Goal: Communication & Community: Connect with others

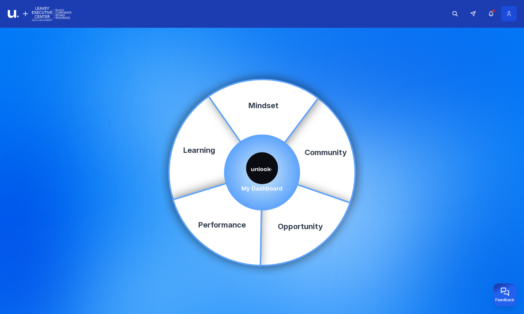
click at [512, 16] on button at bounding box center [508, 13] width 15 height 15
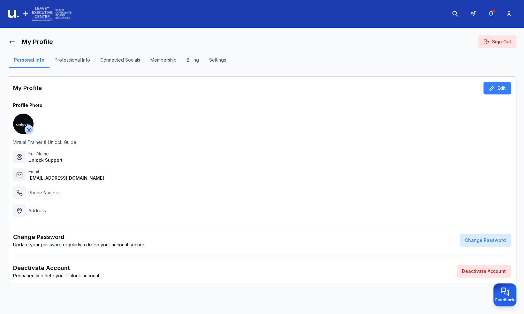
click at [214, 61] on button "Settings" at bounding box center [217, 62] width 27 height 11
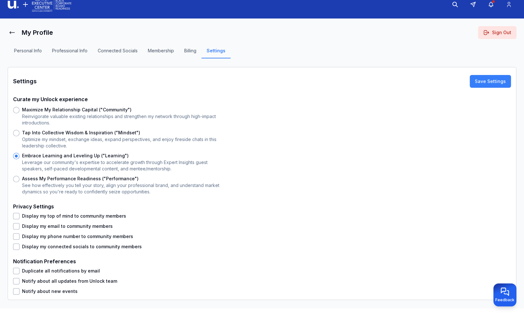
scroll to position [14, 0]
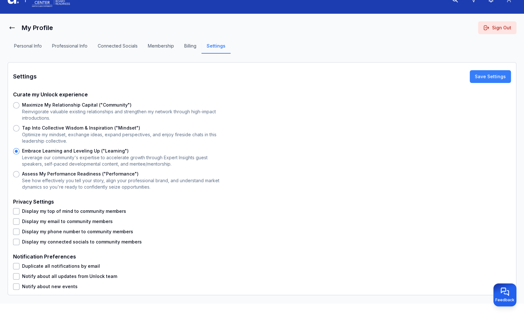
click at [18, 212] on button "Display my top of mind to community members" at bounding box center [16, 211] width 6 height 6
click at [18, 222] on button "Display my email to community members" at bounding box center [16, 221] width 6 height 6
click at [18, 233] on button "Display my phone number to community members" at bounding box center [16, 231] width 6 height 6
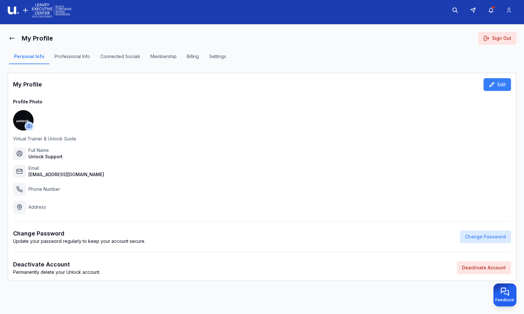
scroll to position [3, 0]
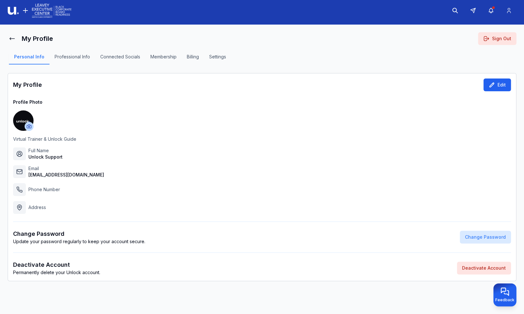
click at [497, 87] on button "Edit" at bounding box center [496, 84] width 27 height 13
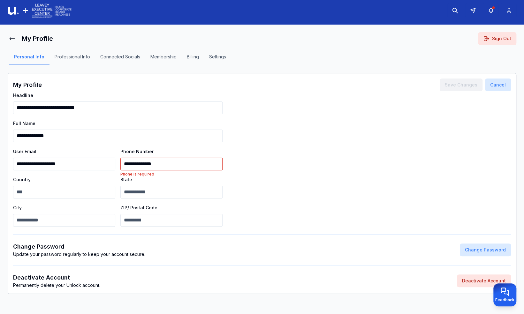
click at [126, 163] on input "**********" at bounding box center [171, 164] width 102 height 13
type input "**********"
click at [458, 84] on button "Save Changes" at bounding box center [460, 84] width 43 height 13
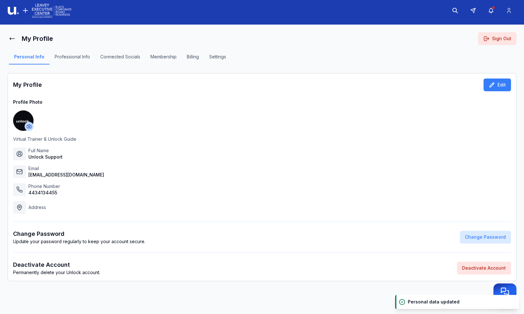
click at [79, 56] on button "Professional Info" at bounding box center [72, 59] width 46 height 11
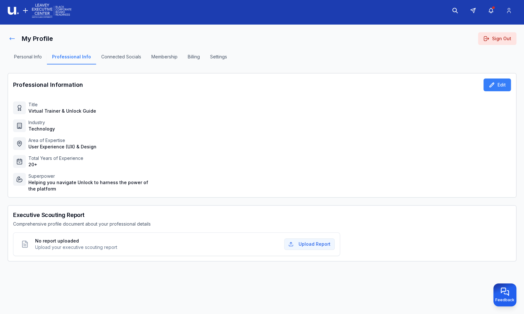
click at [11, 39] on icon at bounding box center [12, 38] width 6 height 6
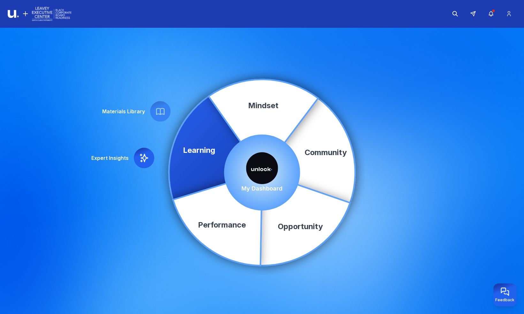
click at [262, 173] on img at bounding box center [262, 168] width 32 height 32
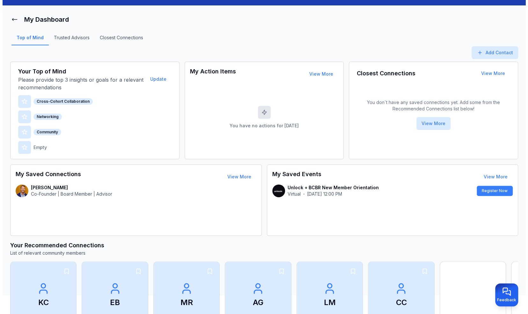
scroll to position [32, 0]
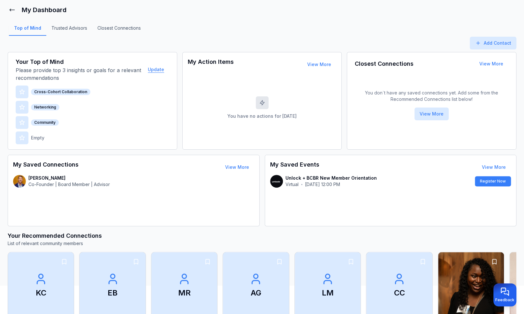
click at [152, 71] on button "Update" at bounding box center [156, 69] width 26 height 13
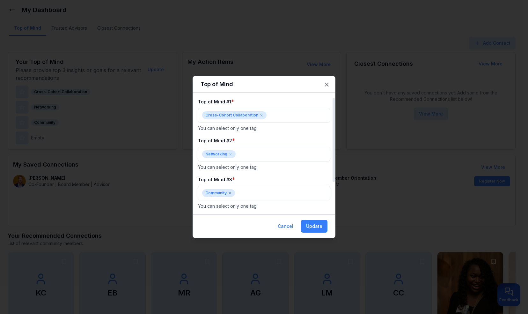
click at [261, 116] on icon at bounding box center [262, 115] width 2 height 2
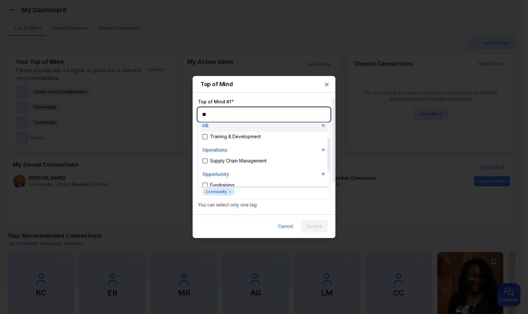
scroll to position [58, 0]
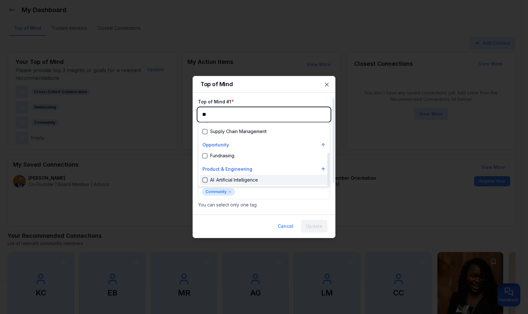
click at [204, 181] on div "Suggestions" at bounding box center [205, 179] width 5 height 5
type input "**"
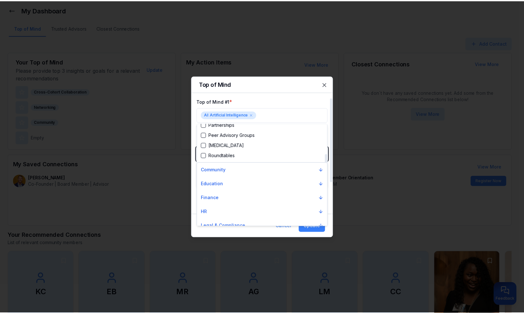
scroll to position [1212, 0]
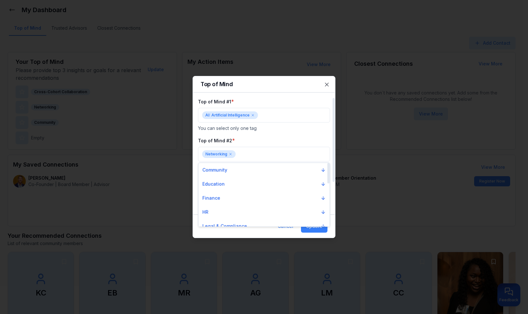
click at [288, 135] on div at bounding box center [264, 157] width 528 height 314
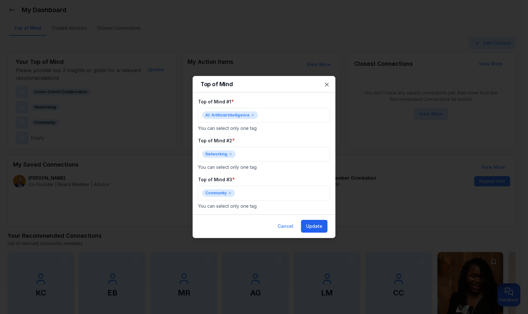
click at [317, 229] on button "Update" at bounding box center [314, 226] width 26 height 13
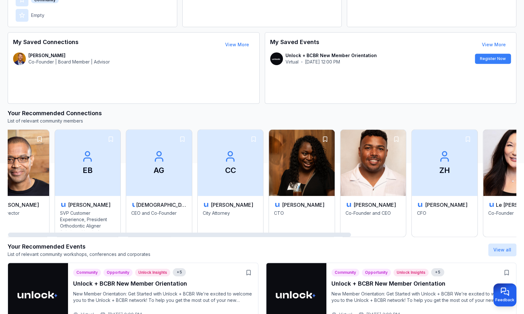
scroll to position [0, 0]
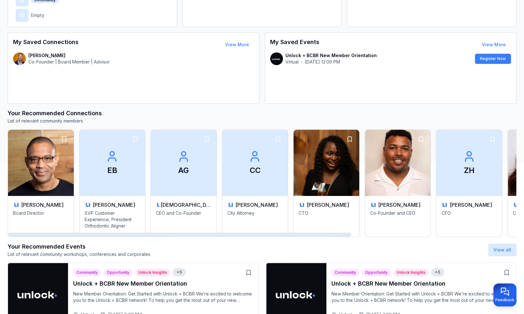
drag, startPoint x: 317, startPoint y: 235, endPoint x: 262, endPoint y: 232, distance: 54.3
click at [262, 233] on div at bounding box center [179, 235] width 343 height 4
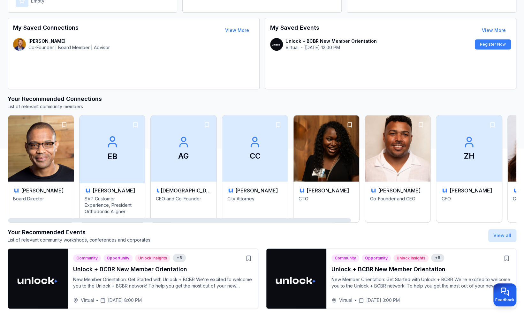
scroll to position [160, 0]
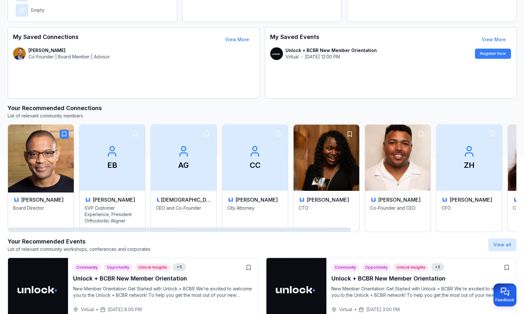
click at [63, 134] on icon "button" at bounding box center [64, 134] width 6 height 6
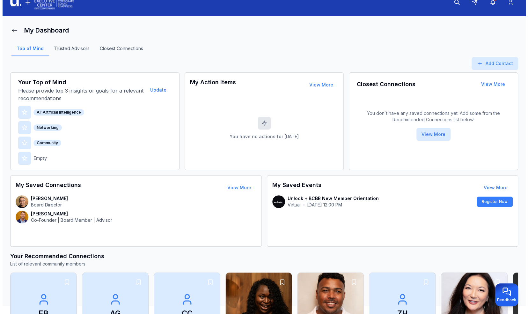
scroll to position [0, 0]
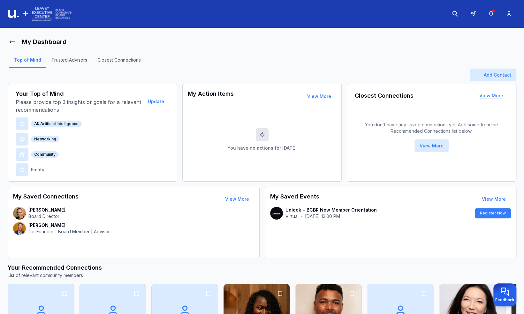
click at [497, 98] on button "View More" at bounding box center [491, 95] width 34 height 13
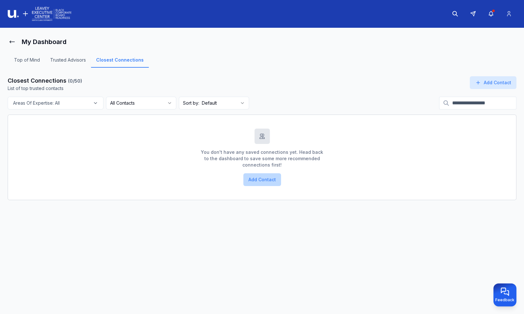
click at [273, 180] on button "Add Contact" at bounding box center [262, 179] width 38 height 13
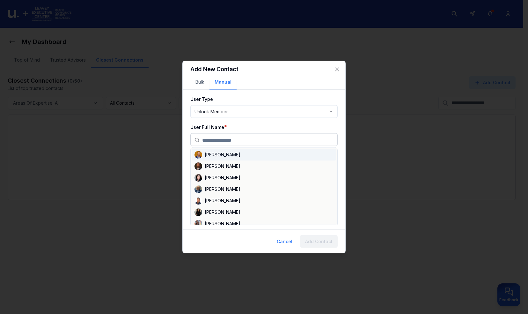
click at [247, 139] on input "text" at bounding box center [267, 140] width 131 height 13
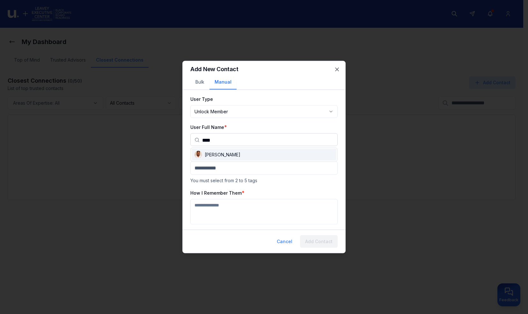
click at [223, 153] on div "[PERSON_NAME]" at bounding box center [264, 154] width 144 height 11
type input "**********"
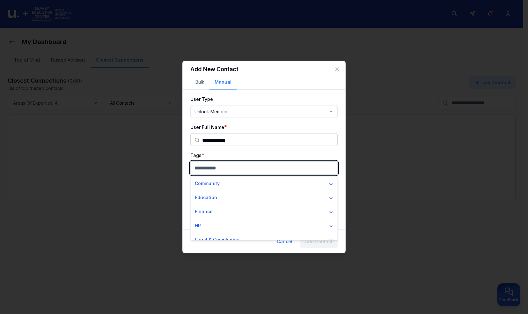
click at [227, 167] on body "**********" at bounding box center [262, 157] width 524 height 314
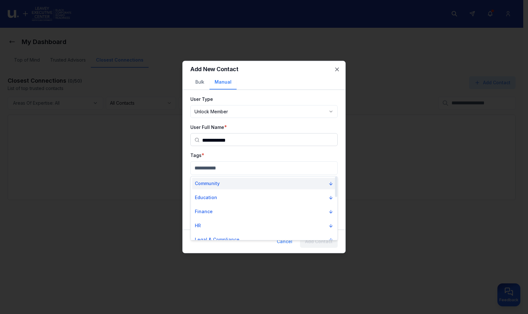
click at [214, 185] on p "Community" at bounding box center [207, 183] width 25 height 6
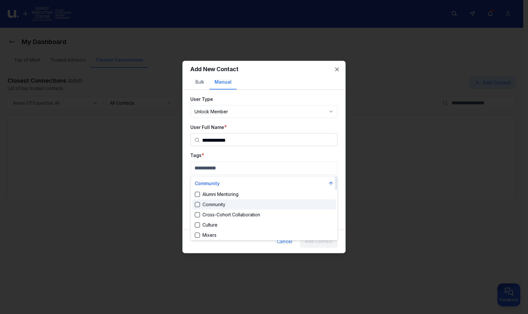
click at [197, 204] on div "Suggestions" at bounding box center [197, 204] width 5 height 5
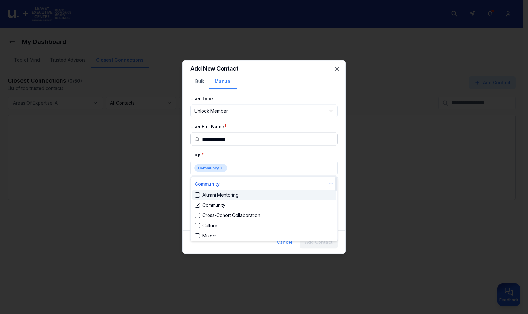
click at [286, 152] on div at bounding box center [264, 157] width 528 height 314
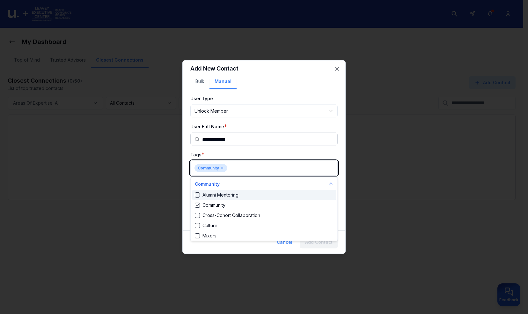
click at [270, 170] on body "**********" at bounding box center [262, 157] width 524 height 314
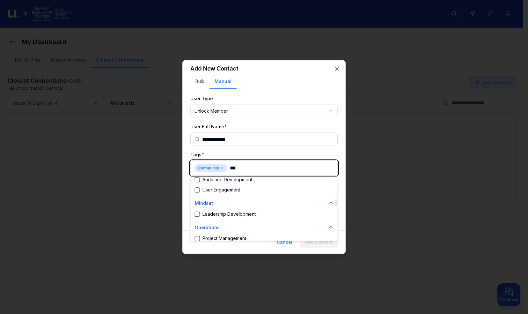
scroll to position [191, 0]
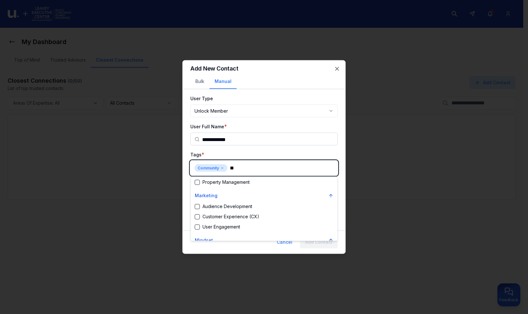
type input "*"
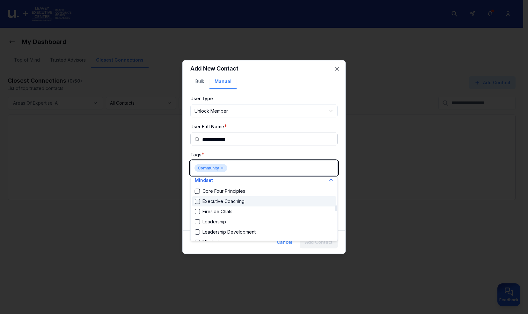
click at [196, 201] on div "Mindset Core Four Principles Executive Coaching Fireside Chats Leadership Leade…" at bounding box center [264, 232] width 144 height 114
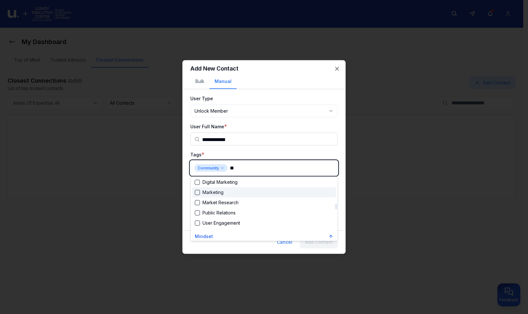
scroll to position [58, 0]
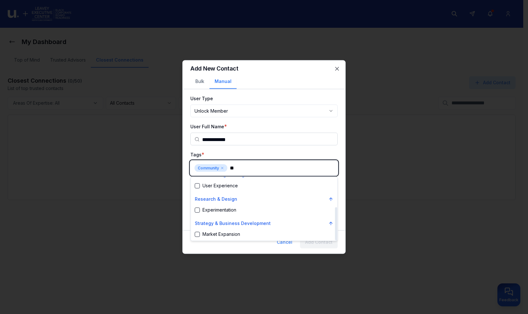
type input "***"
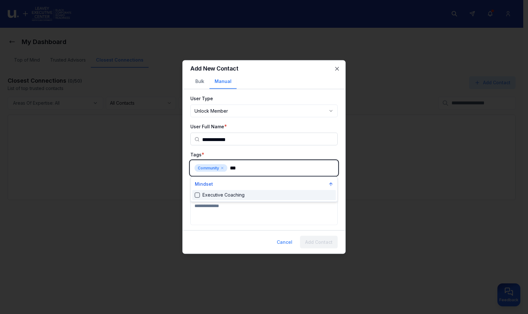
click at [199, 197] on div "Executive Coaching" at bounding box center [220, 195] width 50 height 6
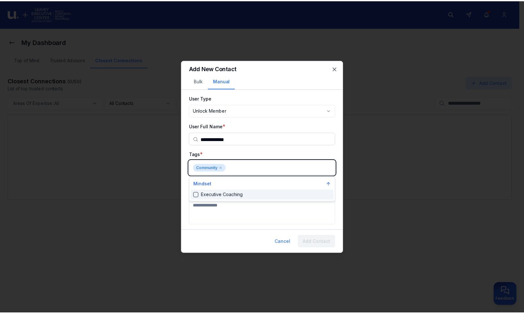
scroll to position [738, 0]
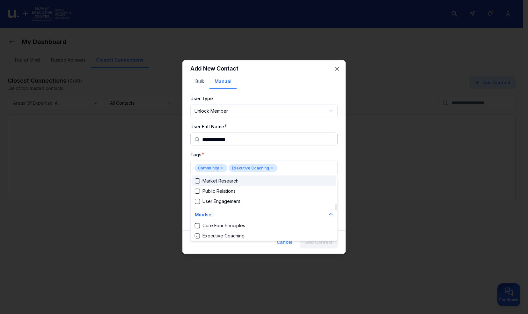
click at [281, 153] on div at bounding box center [264, 157] width 528 height 314
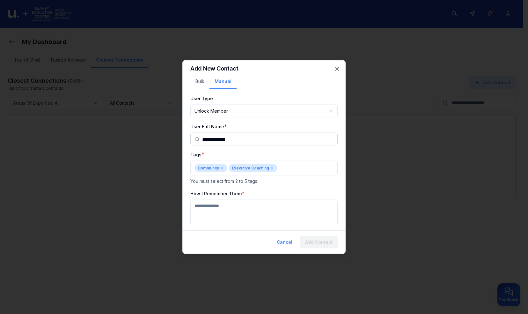
click at [220, 207] on textarea "How I Remember Them" at bounding box center [263, 213] width 147 height 26
type textarea "**********"
click at [320, 239] on button "Add Contact" at bounding box center [319, 242] width 38 height 13
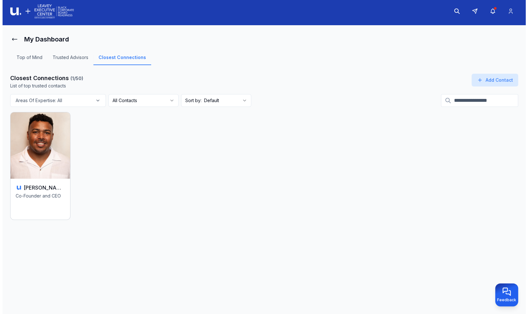
scroll to position [3, 0]
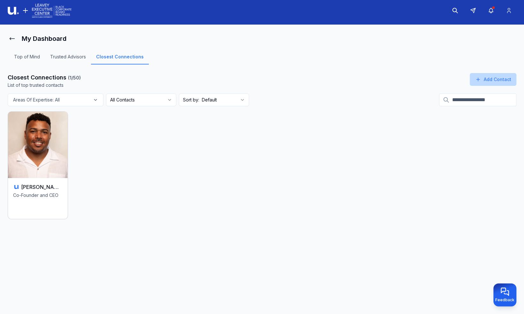
click at [501, 82] on button "Add Contact" at bounding box center [492, 79] width 47 height 13
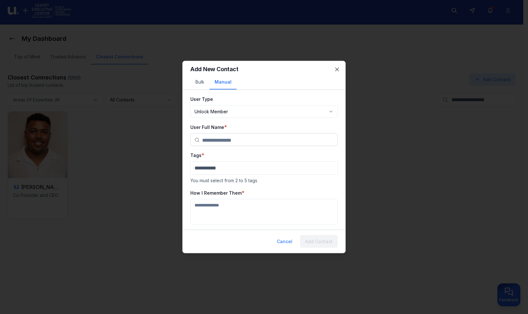
click at [237, 140] on input "text" at bounding box center [267, 140] width 131 height 13
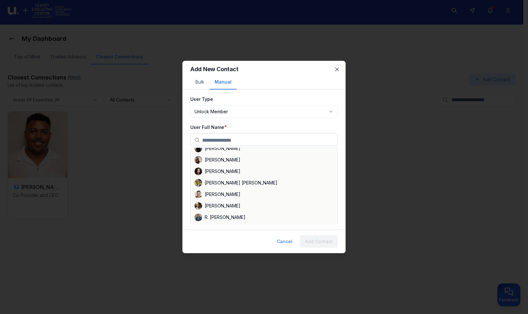
scroll to position [0, 0]
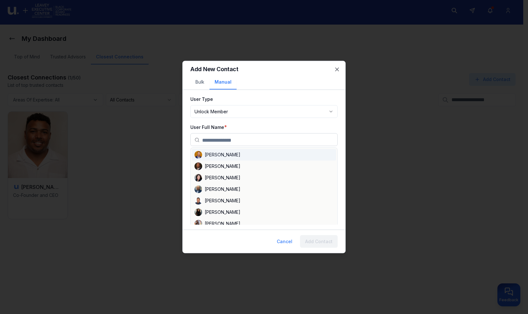
click at [263, 113] on body "**********" at bounding box center [262, 154] width 524 height 314
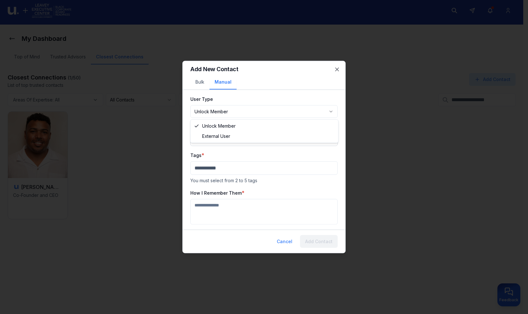
select select "********"
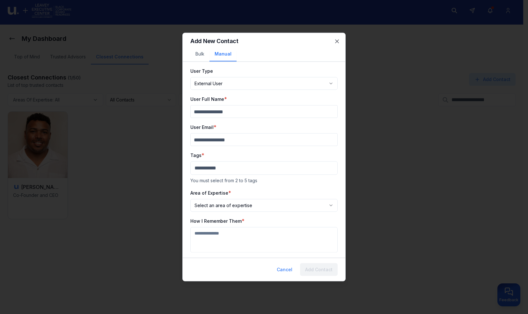
click at [237, 113] on input "User Full Name" at bounding box center [263, 111] width 147 height 13
type input "*******"
type input "**********"
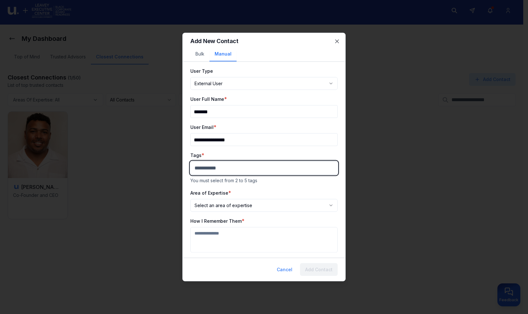
click at [238, 170] on body "**********" at bounding box center [262, 154] width 524 height 314
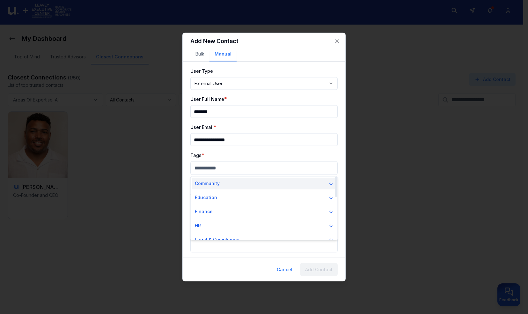
click at [221, 186] on button "Community" at bounding box center [264, 183] width 144 height 11
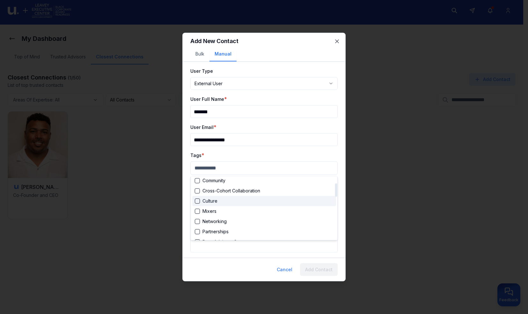
scroll to position [32, 0]
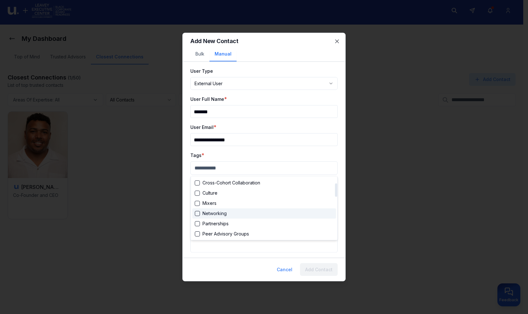
click at [196, 215] on div "Suggestions" at bounding box center [197, 213] width 5 height 5
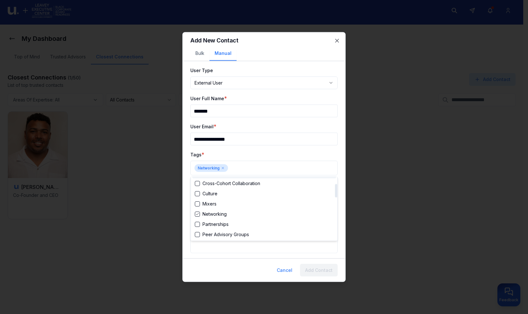
click at [261, 164] on div at bounding box center [264, 157] width 528 height 314
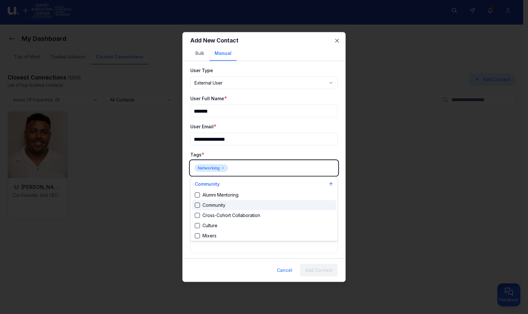
click at [289, 167] on body "**********" at bounding box center [262, 154] width 524 height 314
type input "*"
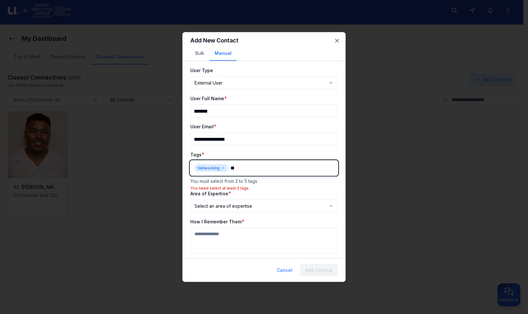
type input "***"
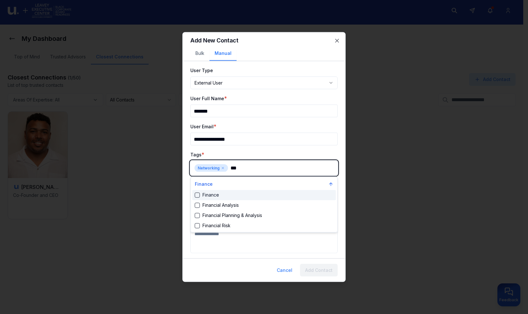
click at [197, 193] on div "Suggestions" at bounding box center [197, 194] width 5 height 5
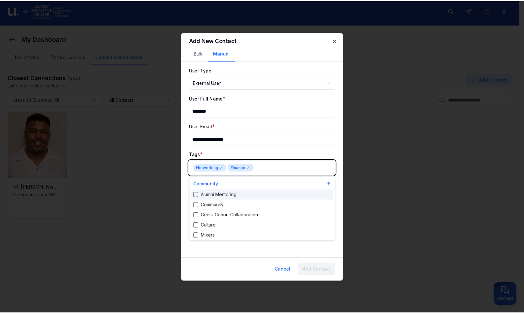
scroll to position [232, 0]
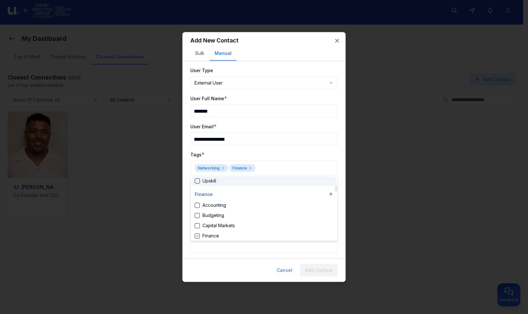
click at [259, 147] on div at bounding box center [264, 157] width 528 height 314
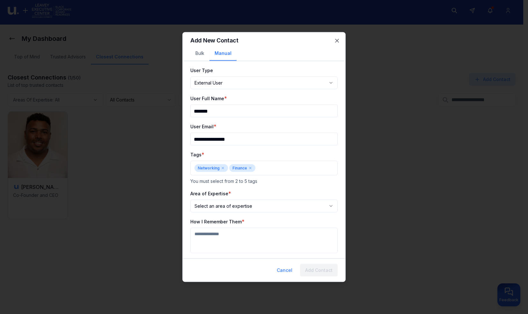
click at [247, 204] on body "**********" at bounding box center [262, 154] width 524 height 314
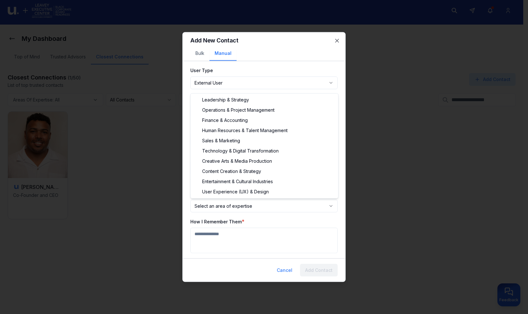
select select "**********"
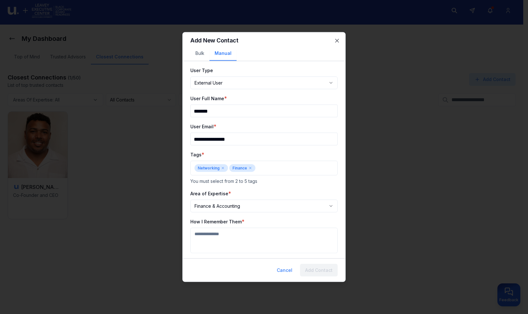
click at [234, 232] on textarea "How I Remember Them" at bounding box center [263, 241] width 147 height 26
type textarea "**********"
click at [317, 268] on button "Add Contact" at bounding box center [319, 270] width 38 height 13
select select "********"
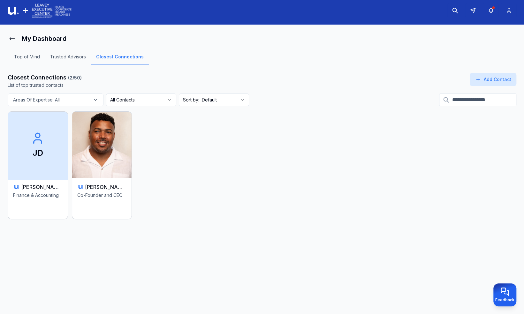
click at [41, 188] on div "[PERSON_NAME]" at bounding box center [37, 187] width 49 height 8
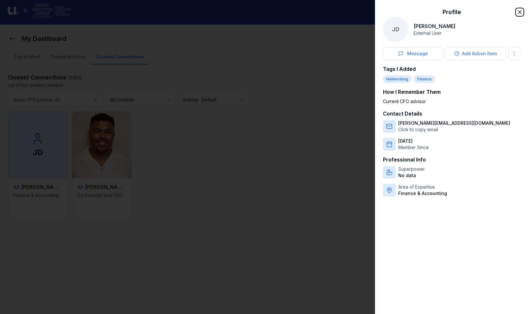
click at [521, 12] on icon "button" at bounding box center [520, 12] width 6 height 6
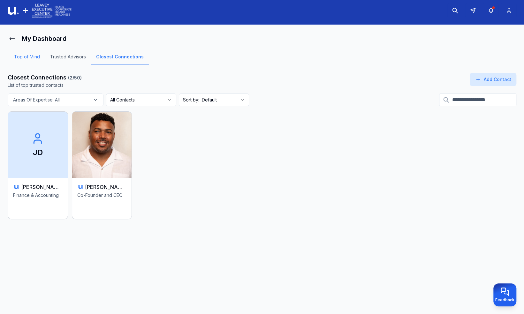
click at [33, 58] on link "Top of Mind" at bounding box center [27, 59] width 36 height 11
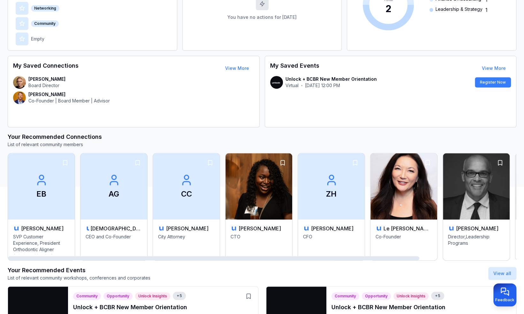
drag, startPoint x: 360, startPoint y: 257, endPoint x: 272, endPoint y: 259, distance: 88.1
click at [272, 260] on div at bounding box center [213, 258] width 411 height 4
click at [447, 198] on img at bounding box center [476, 187] width 70 height 70
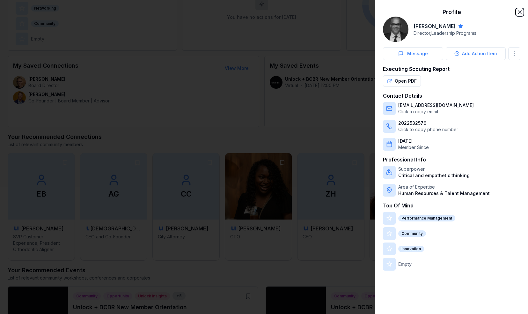
click at [522, 13] on icon "button" at bounding box center [520, 12] width 6 height 6
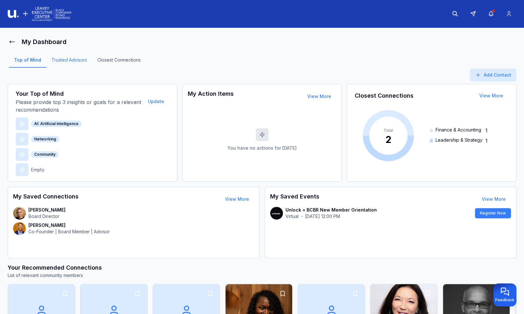
click at [79, 62] on link "Trusted Advisors" at bounding box center [69, 62] width 46 height 11
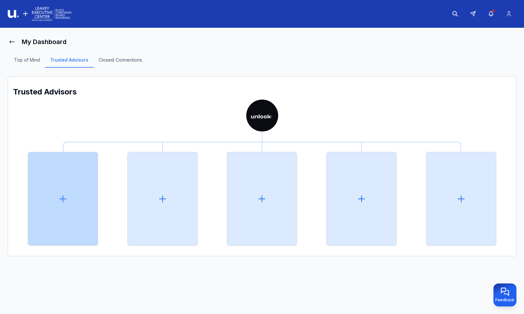
click at [61, 197] on icon at bounding box center [63, 199] width 10 height 10
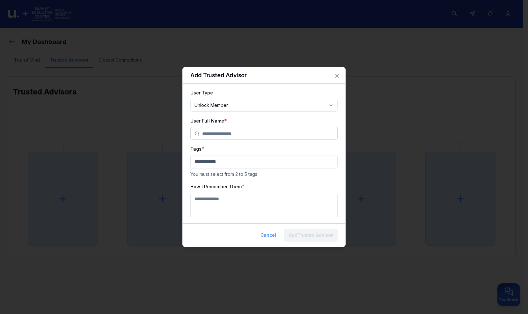
click at [268, 104] on body "**********" at bounding box center [262, 157] width 524 height 314
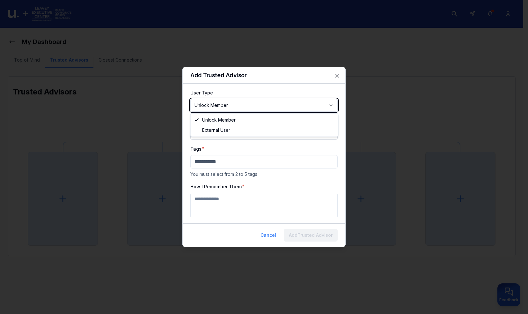
click at [260, 105] on body "**********" at bounding box center [262, 157] width 524 height 314
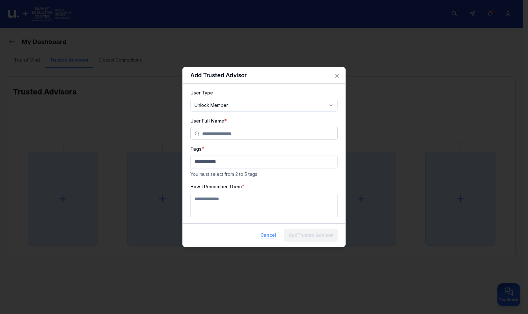
click at [271, 234] on button "Cancel" at bounding box center [269, 235] width 26 height 13
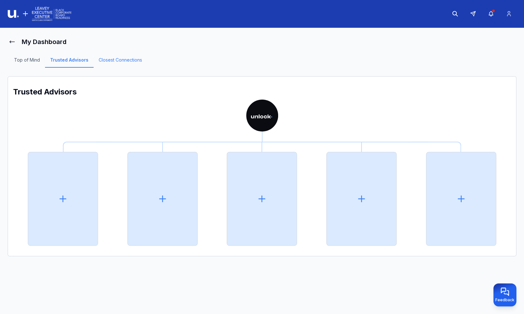
click at [114, 57] on link "Closest Connections" at bounding box center [120, 62] width 54 height 11
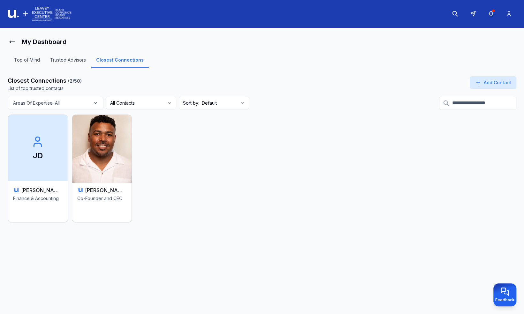
click at [108, 156] on img at bounding box center [102, 148] width 63 height 70
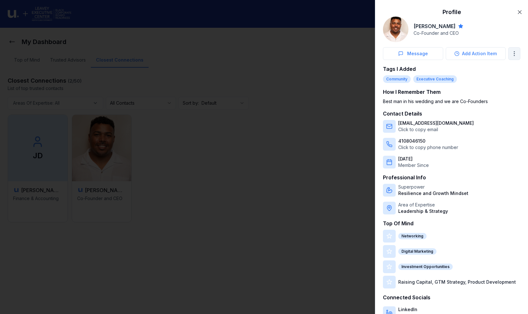
click at [512, 56] on body "My Dashboard Top of Mind Trusted Advisors Closest Connections Closest Connectio…" at bounding box center [262, 157] width 524 height 314
click at [480, 78] on div "Add to Trusted Advisors" at bounding box center [475, 78] width 78 height 10
click at [517, 10] on icon "button" at bounding box center [520, 12] width 6 height 6
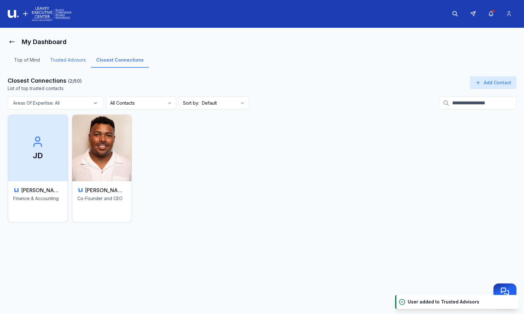
click at [65, 58] on link "Trusted Advisors" at bounding box center [68, 62] width 46 height 11
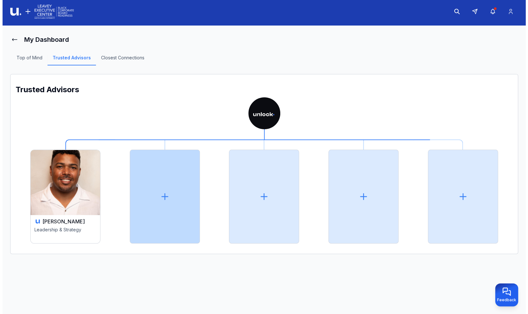
scroll to position [3, 0]
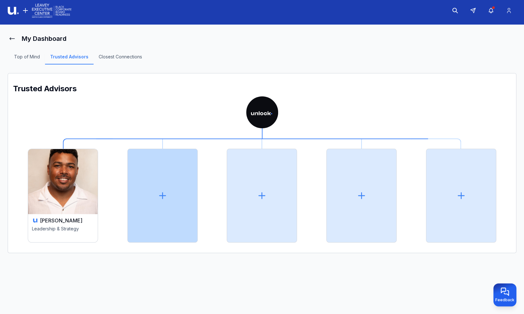
click at [164, 197] on icon at bounding box center [162, 195] width 10 height 10
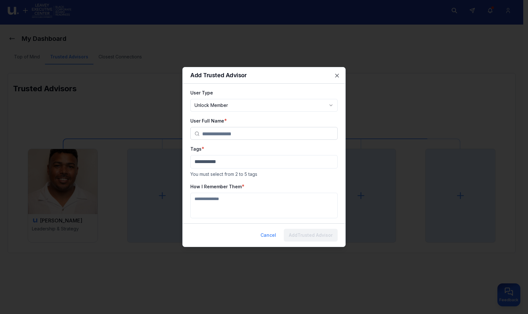
click at [227, 106] on body "**********" at bounding box center [262, 154] width 524 height 314
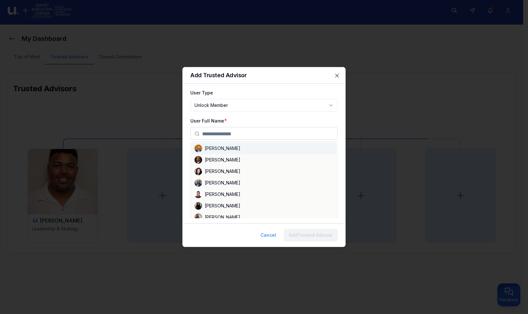
click at [236, 131] on input "text" at bounding box center [267, 133] width 131 height 13
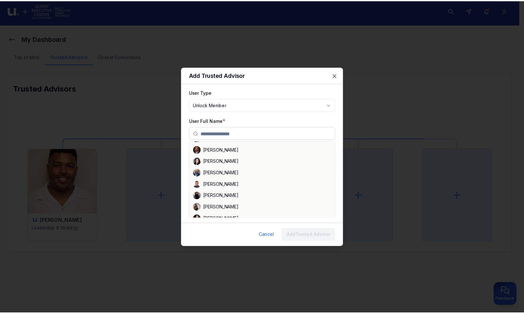
scroll to position [0, 0]
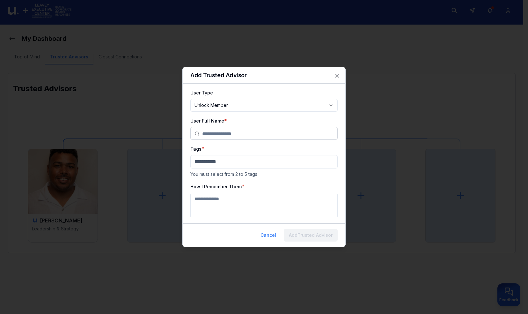
click at [253, 118] on div "User Full Name * [PERSON_NAME] [PERSON_NAME] [PERSON_NAME] [PERSON_NAME] [PERSO…" at bounding box center [263, 128] width 147 height 23
click at [241, 107] on body "**********" at bounding box center [262, 154] width 524 height 314
select select "********"
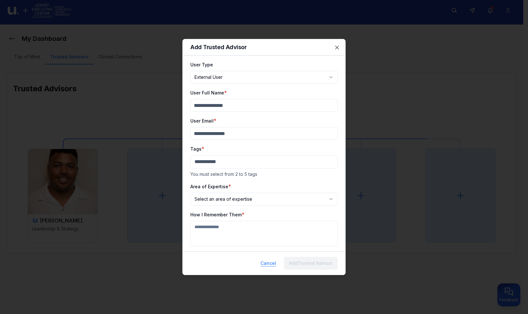
click at [272, 266] on button "Cancel" at bounding box center [269, 263] width 26 height 13
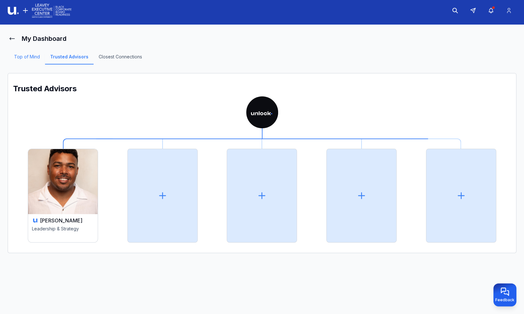
click at [33, 57] on link "Top of Mind" at bounding box center [27, 59] width 36 height 11
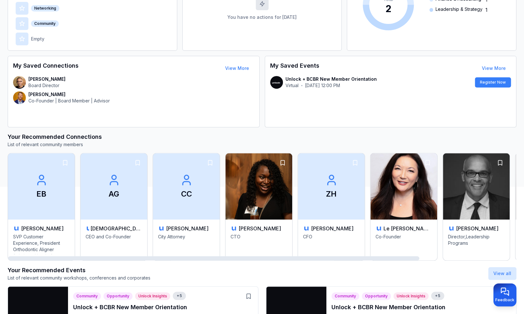
drag, startPoint x: 334, startPoint y: 256, endPoint x: 226, endPoint y: 261, distance: 108.3
click at [226, 260] on div at bounding box center [213, 258] width 411 height 4
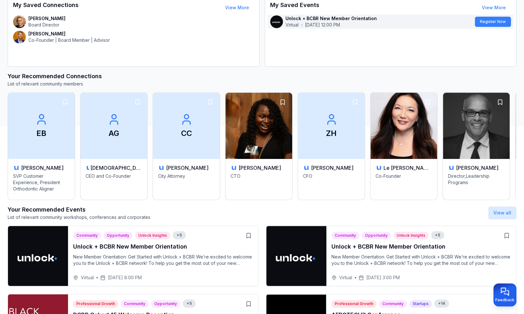
scroll to position [250, 0]
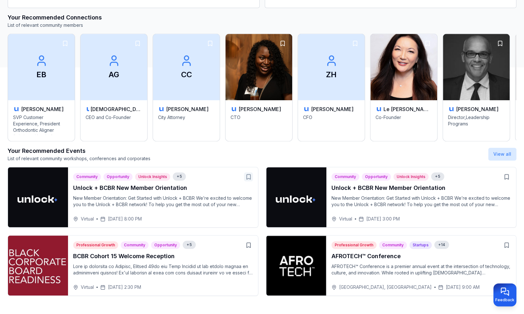
click at [249, 175] on icon "button" at bounding box center [248, 177] width 6 height 6
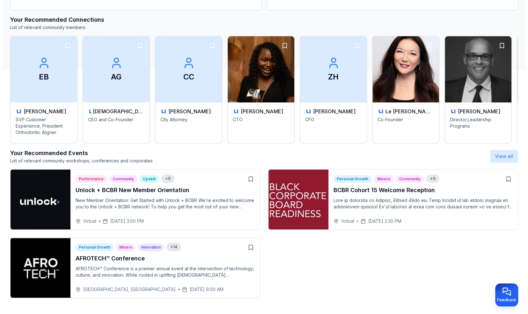
scroll to position [154, 0]
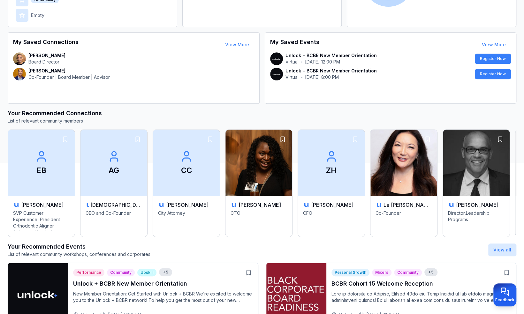
click at [375, 289] on div "BCBR Cohort 15 Welcome Reception" at bounding box center [421, 293] width 180 height 29
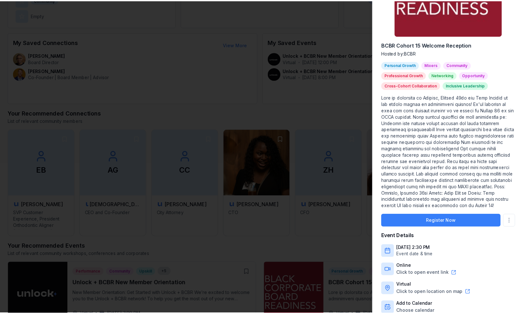
scroll to position [121, 0]
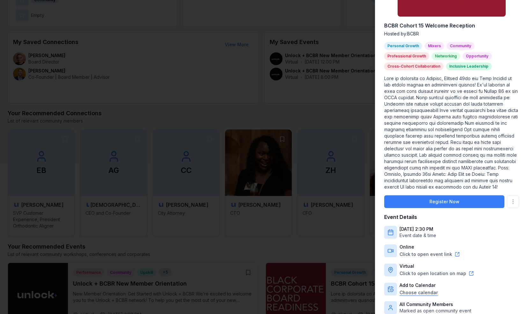
click at [427, 160] on body "My Dashboard Top of Mind Trusted Advisors Closest Connections Add Contact Your …" at bounding box center [262, 3] width 524 height 314
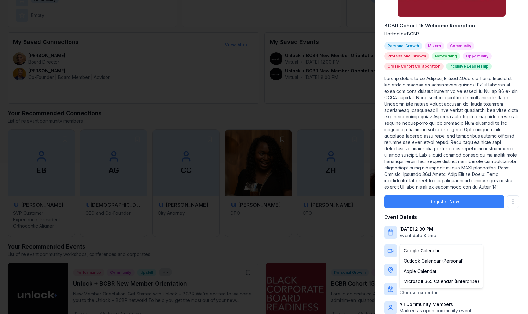
click at [510, 204] on div at bounding box center [264, 157] width 528 height 314
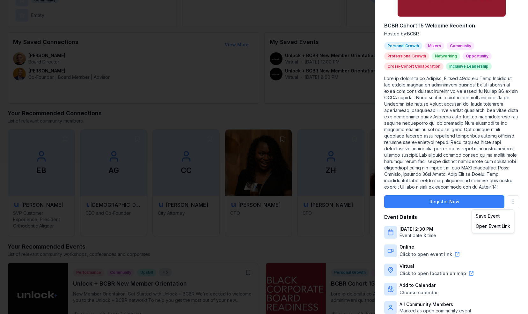
click at [510, 160] on body "My Dashboard Top of Mind Trusted Advisors Closest Connections Add Contact Your …" at bounding box center [262, 3] width 524 height 314
click at [501, 121] on div at bounding box center [264, 157] width 528 height 314
click at [343, 126] on div at bounding box center [264, 157] width 528 height 314
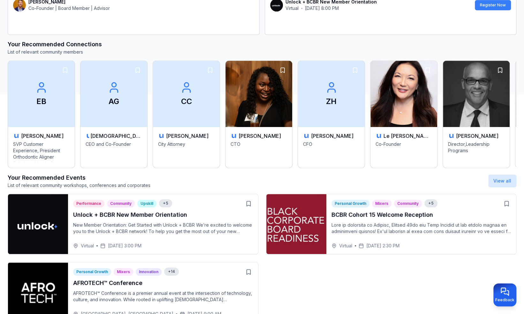
scroll to position [250, 0]
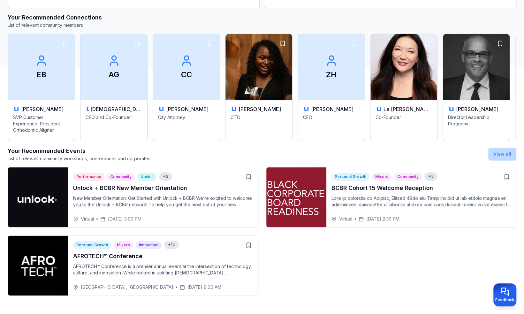
click at [505, 155] on link "View all" at bounding box center [502, 153] width 18 height 5
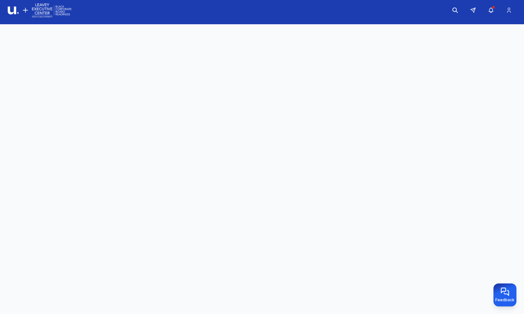
scroll to position [3, 0]
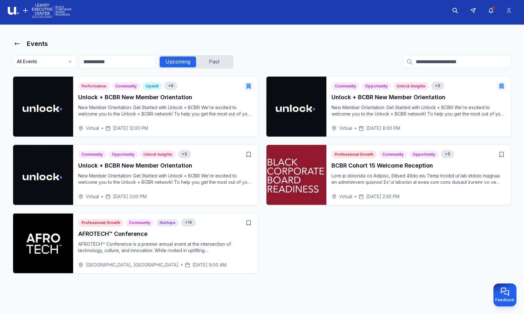
click at [217, 61] on div "Past" at bounding box center [214, 61] width 36 height 11
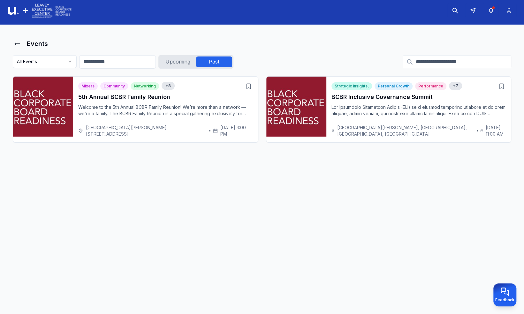
click at [177, 62] on div "Upcoming" at bounding box center [178, 61] width 36 height 11
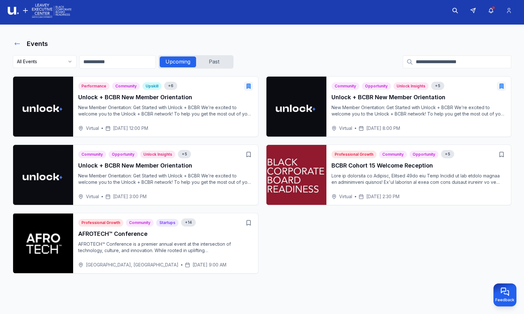
click at [17, 43] on icon at bounding box center [17, 44] width 6 height 6
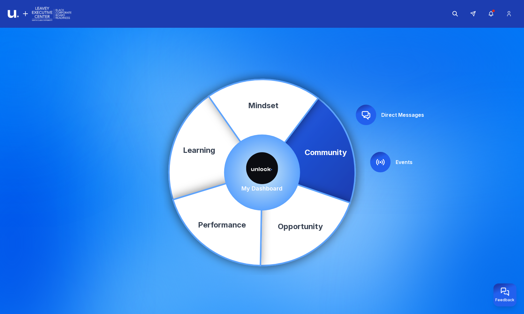
click at [258, 168] on img at bounding box center [262, 168] width 32 height 32
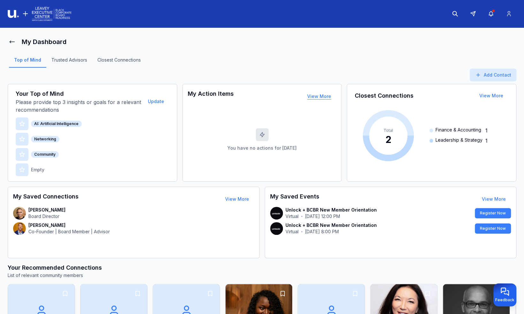
click at [309, 96] on button "View More" at bounding box center [319, 96] width 34 height 13
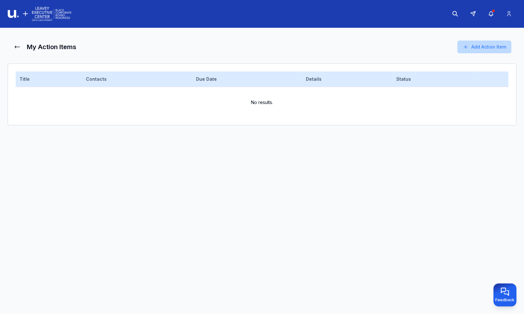
click at [479, 48] on button "Add Action Item" at bounding box center [484, 47] width 54 height 13
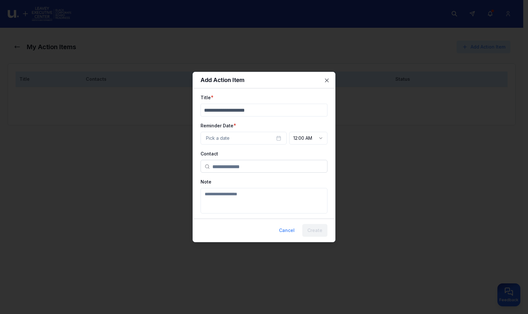
click at [256, 110] on input "Title" at bounding box center [264, 110] width 127 height 13
type input "**********"
drag, startPoint x: 264, startPoint y: 131, endPoint x: 264, endPoint y: 135, distance: 3.9
click at [264, 133] on button "Pick a date" at bounding box center [244, 138] width 86 height 13
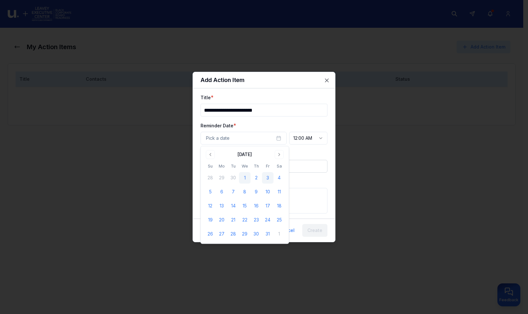
click at [269, 179] on button "3" at bounding box center [267, 177] width 11 height 11
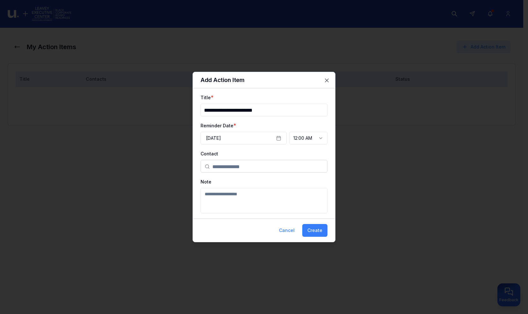
click at [316, 140] on body "**********" at bounding box center [262, 157] width 524 height 314
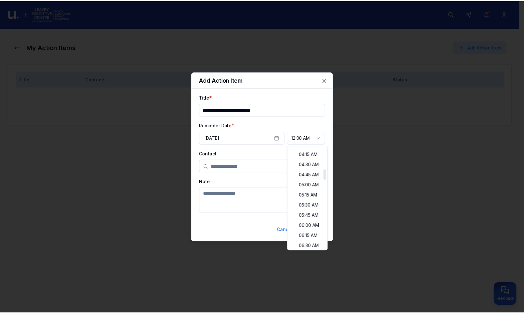
scroll to position [255, 0]
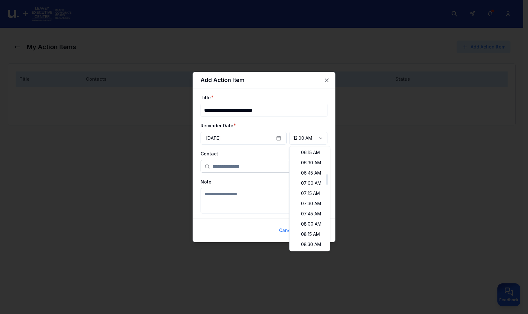
select select "********"
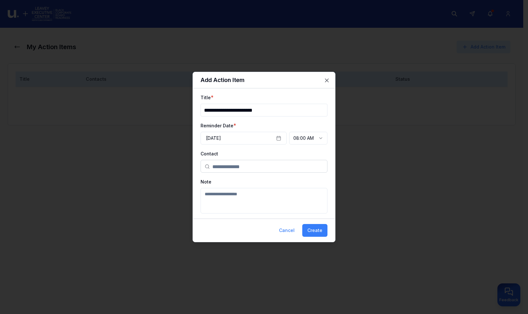
click at [264, 150] on div "Contact [PERSON_NAME] [PERSON_NAME] [PERSON_NAME] [PERSON_NAME]" at bounding box center [264, 161] width 127 height 23
click at [246, 168] on input "text" at bounding box center [267, 166] width 111 height 13
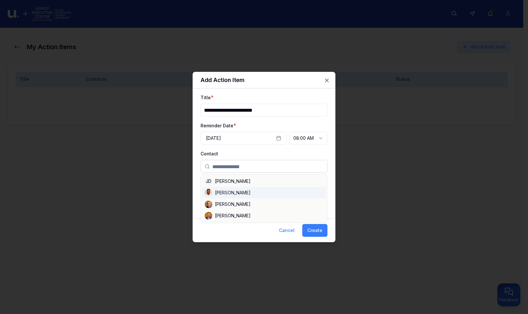
click at [235, 195] on div "[PERSON_NAME]" at bounding box center [264, 192] width 124 height 11
type input "**********"
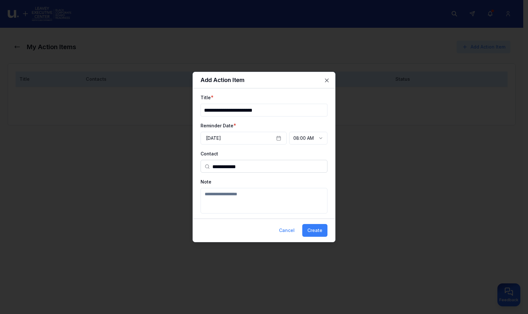
click at [237, 202] on textarea "Note" at bounding box center [264, 201] width 127 height 26
type textarea "**********"
click at [322, 229] on button "Create" at bounding box center [315, 230] width 25 height 13
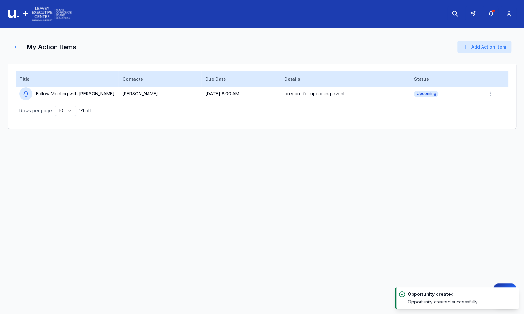
click at [17, 47] on icon at bounding box center [17, 47] width 6 height 6
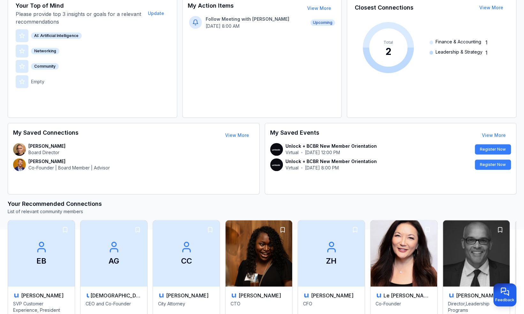
scroll to position [96, 0]
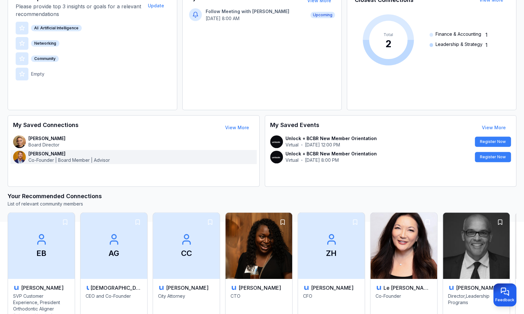
click at [47, 158] on p "Co-Founder | Board Member | Advisor" at bounding box center [68, 160] width 81 height 6
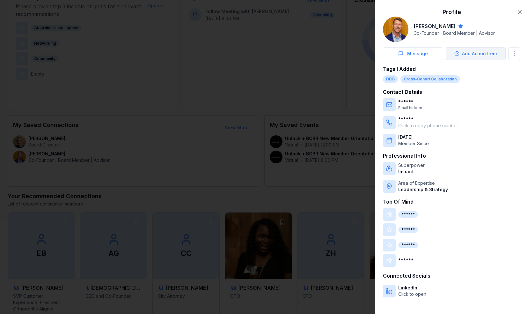
click at [484, 52] on button "Add Action Item" at bounding box center [476, 53] width 60 height 13
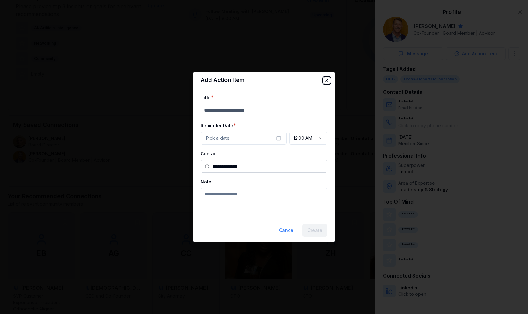
click at [326, 80] on icon "button" at bounding box center [327, 80] width 6 height 6
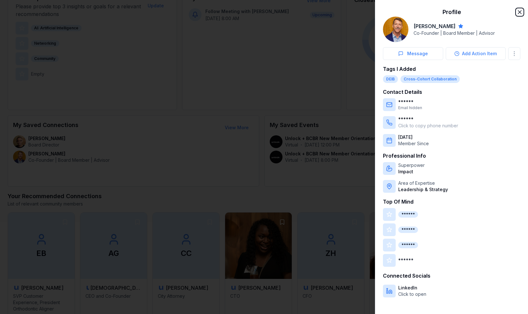
click at [522, 12] on icon "button" at bounding box center [520, 12] width 6 height 6
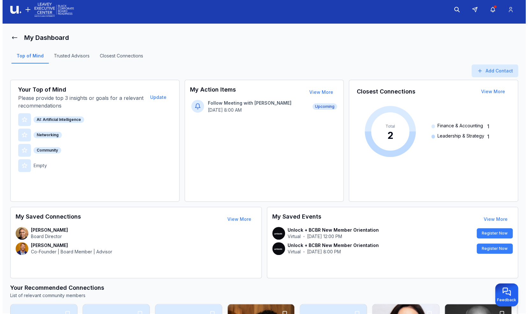
scroll to position [0, 0]
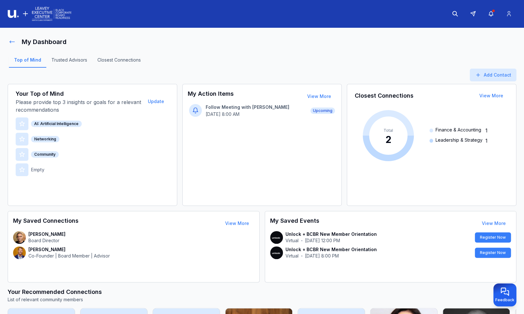
click at [15, 44] on button at bounding box center [12, 41] width 9 height 13
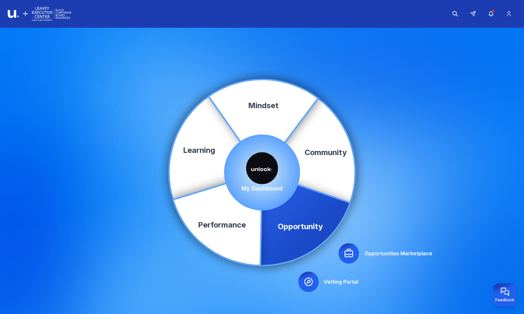
click at [353, 255] on icon at bounding box center [348, 253] width 10 height 10
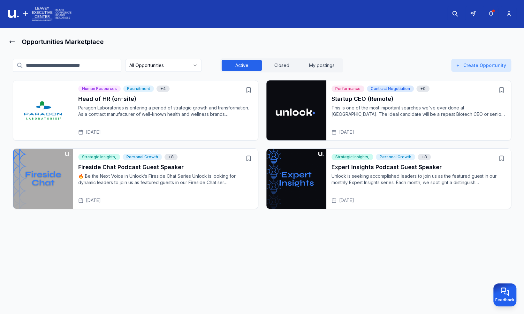
click at [364, 111] on p "This is one of the most important searches we've ever done at [GEOGRAPHIC_DATA]…" at bounding box center [418, 111] width 175 height 13
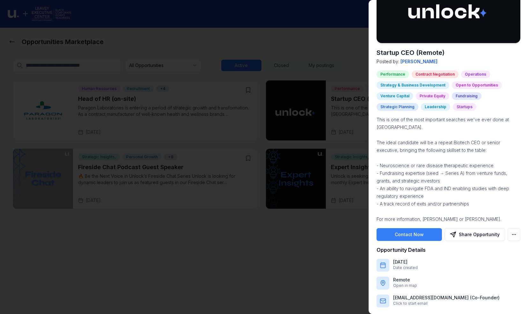
scroll to position [17, 0]
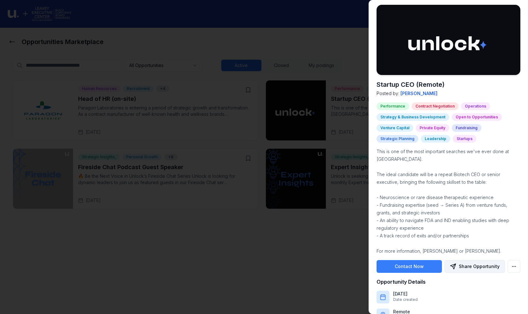
click at [472, 267] on button "Share Opportunity" at bounding box center [475, 266] width 61 height 13
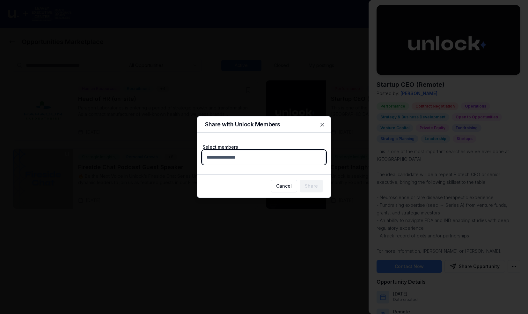
click at [263, 155] on body "Opportunities Marketplace All Opportunities Active Closed My postings + Create …" at bounding box center [262, 157] width 524 height 314
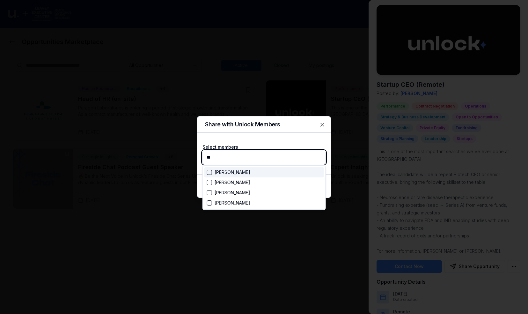
type input "***"
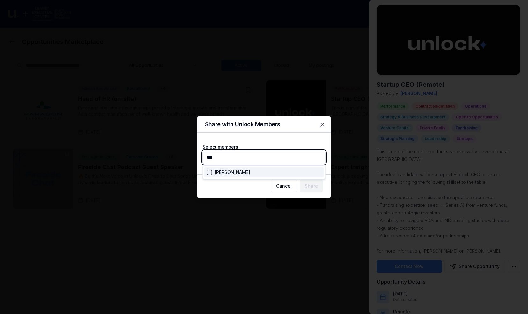
click at [209, 174] on div "Suggestions" at bounding box center [209, 172] width 5 height 5
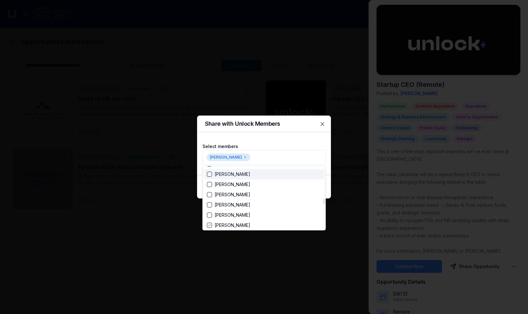
click at [285, 135] on div at bounding box center [264, 157] width 528 height 314
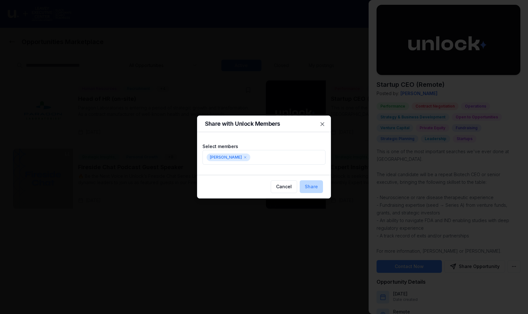
click at [311, 183] on button "Share" at bounding box center [311, 186] width 23 height 13
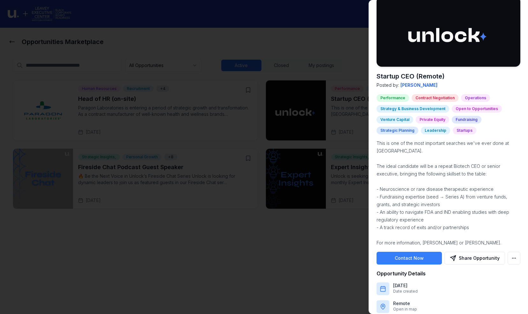
scroll to position [17, 0]
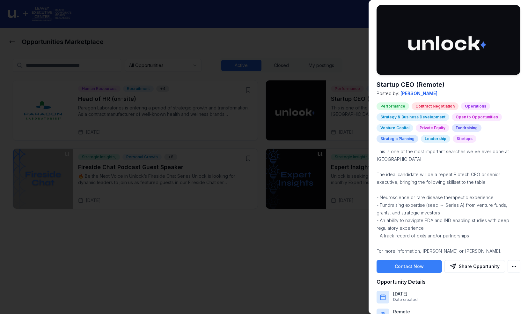
click at [236, 85] on div at bounding box center [264, 157] width 528 height 314
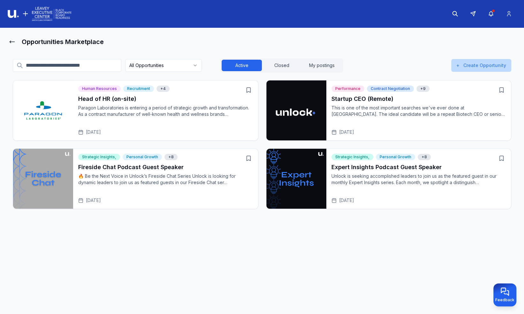
click at [472, 67] on button "+ Create Opportunity" at bounding box center [481, 65] width 60 height 13
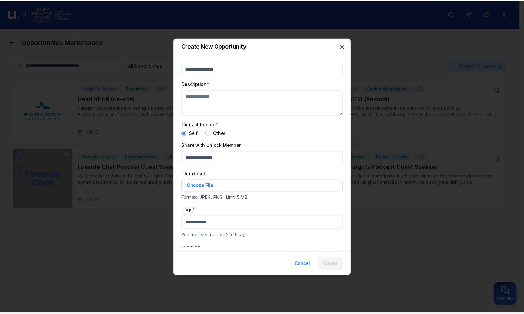
scroll to position [0, 0]
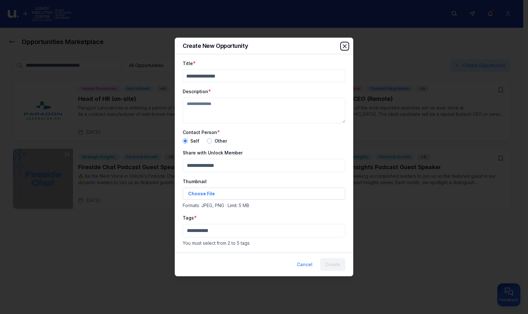
click at [345, 46] on icon "button" at bounding box center [344, 46] width 3 height 3
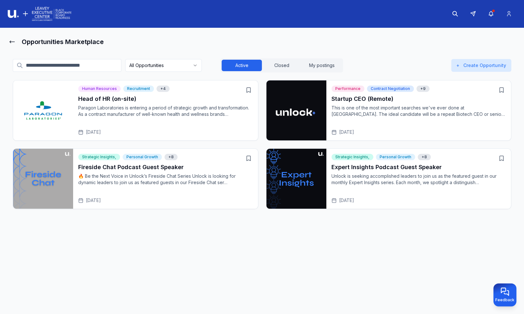
click at [407, 110] on p "This is one of the most important searches we've ever done at [GEOGRAPHIC_DATA]…" at bounding box center [418, 111] width 175 height 13
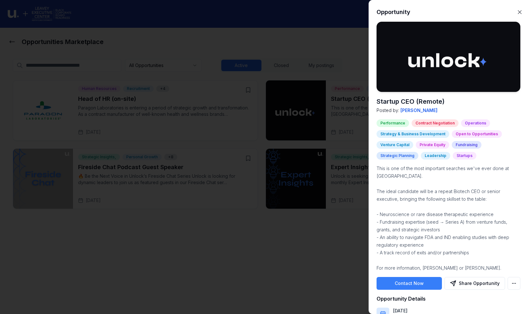
click at [350, 267] on div at bounding box center [264, 157] width 528 height 314
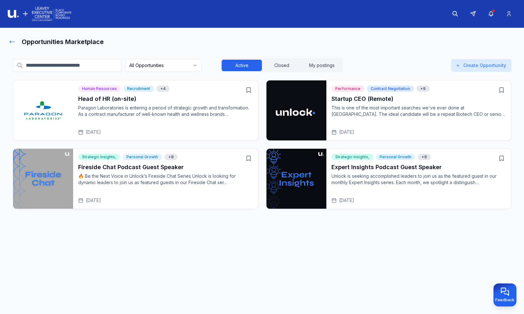
click at [12, 42] on icon at bounding box center [12, 42] width 6 height 6
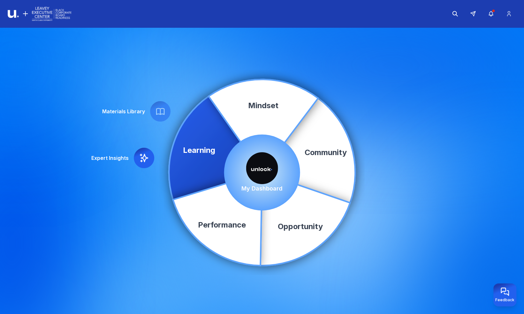
click at [143, 159] on icon at bounding box center [144, 158] width 8 height 8
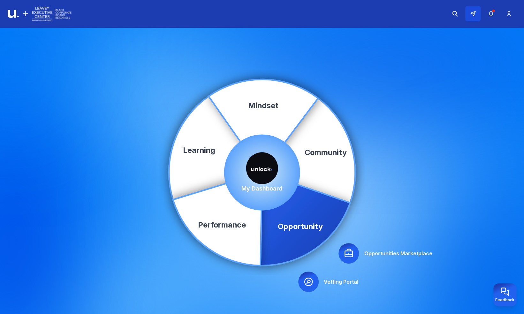
click at [474, 18] on button at bounding box center [472, 13] width 15 height 15
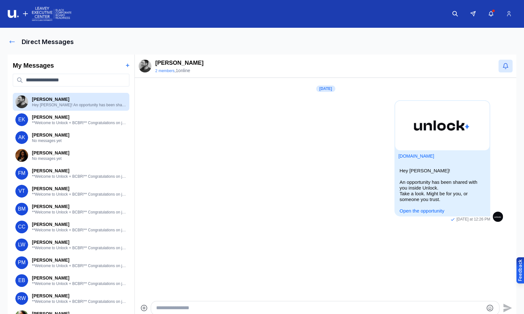
click at [13, 42] on icon at bounding box center [12, 42] width 5 height 2
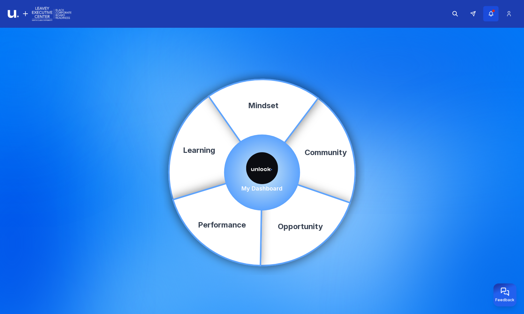
click at [492, 16] on icon "button" at bounding box center [490, 14] width 7 height 6
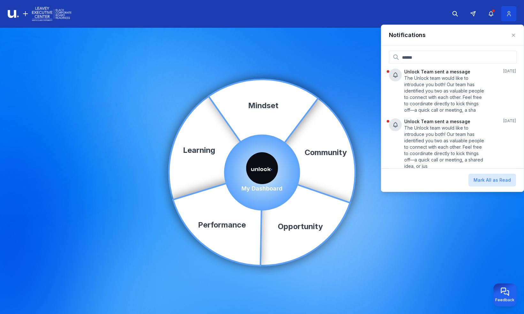
click at [510, 17] on icon at bounding box center [508, 14] width 7 height 6
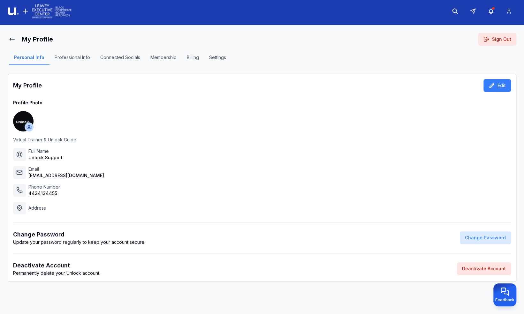
scroll to position [3, 0]
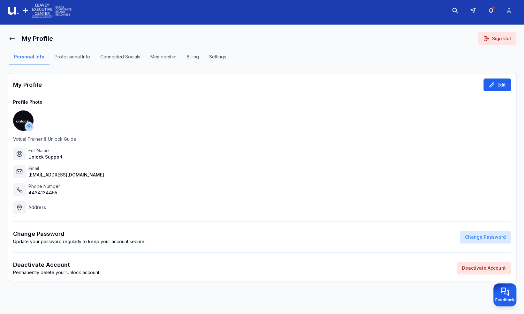
click at [496, 85] on button "Edit" at bounding box center [496, 84] width 27 height 13
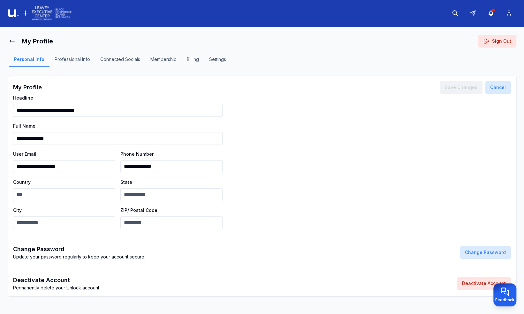
scroll to position [0, 0]
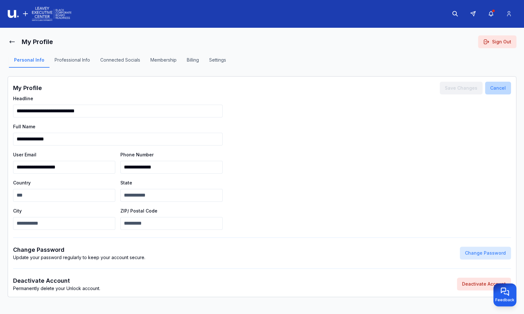
click at [496, 92] on button "Cancel" at bounding box center [498, 88] width 26 height 13
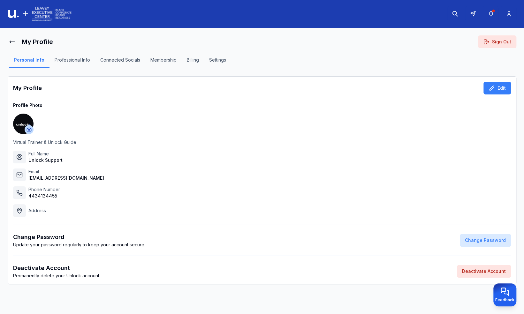
click at [75, 61] on button "Professional Info" at bounding box center [72, 62] width 46 height 11
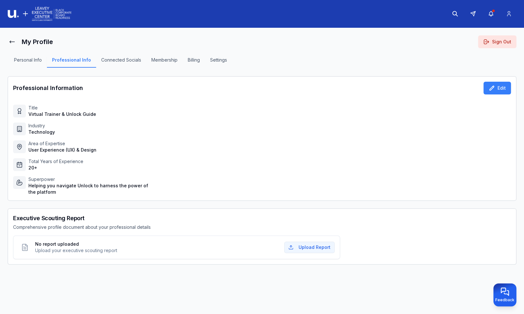
click at [126, 61] on button "Connected Socials" at bounding box center [121, 62] width 50 height 11
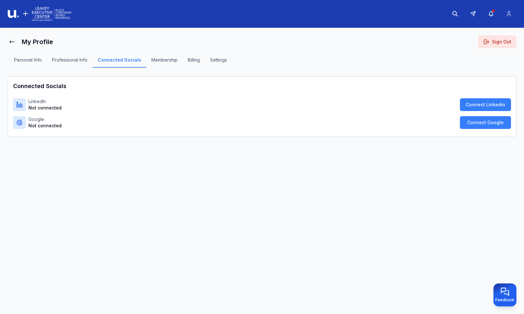
click at [220, 61] on button "Settings" at bounding box center [218, 62] width 27 height 11
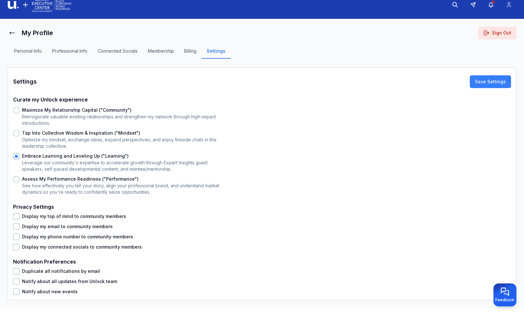
scroll to position [14, 0]
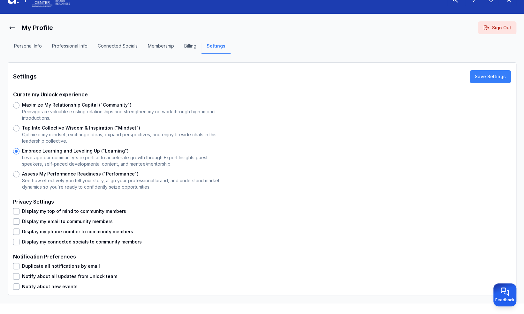
click at [17, 211] on button "Display my top of mind to community members" at bounding box center [16, 211] width 6 height 6
click at [15, 223] on button "Display my email to community members" at bounding box center [16, 221] width 6 height 6
click at [15, 231] on button "Display my phone number to community members" at bounding box center [16, 231] width 6 height 6
click at [17, 266] on button "Duplicate all notifications by email" at bounding box center [16, 266] width 6 height 6
click at [17, 276] on button "Notify about all updates from Unlock team" at bounding box center [16, 276] width 6 height 6
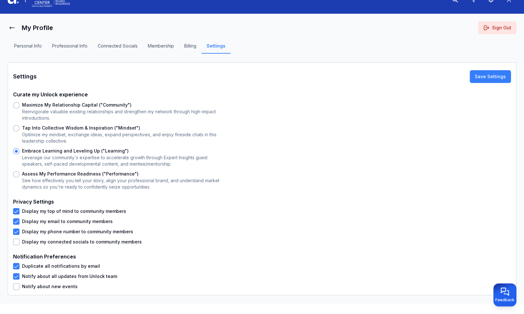
click at [18, 287] on button "Notify about new events" at bounding box center [16, 286] width 6 height 6
click at [16, 274] on button "Notify about all updates from Unlock team" at bounding box center [16, 276] width 6 height 6
click at [16, 267] on button "Duplicate all notifications by email" at bounding box center [16, 266] width 6 height 6
click at [495, 75] on button "Save Settings" at bounding box center [489, 76] width 41 height 13
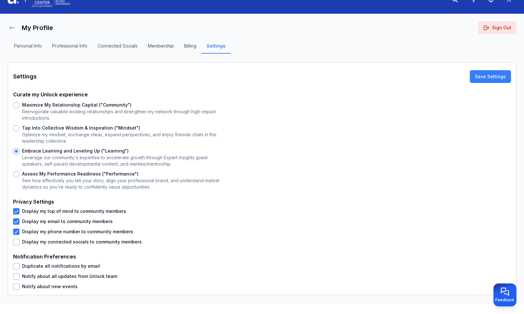
click at [12, 27] on icon at bounding box center [12, 28] width 6 height 6
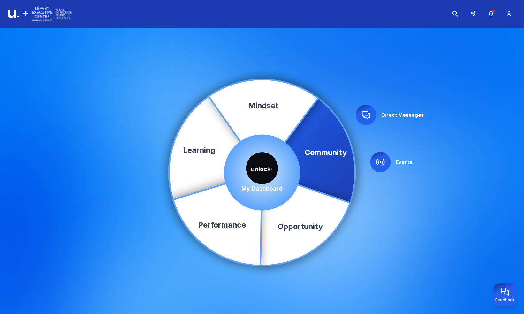
click at [263, 162] on img at bounding box center [262, 168] width 32 height 32
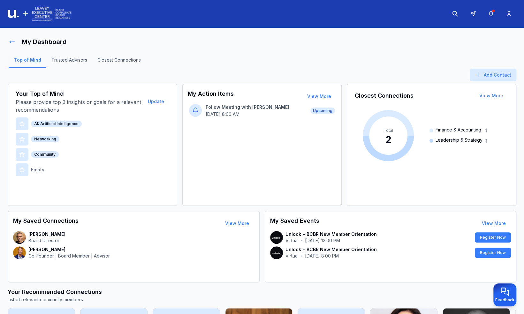
click at [15, 45] on icon at bounding box center [12, 42] width 6 height 6
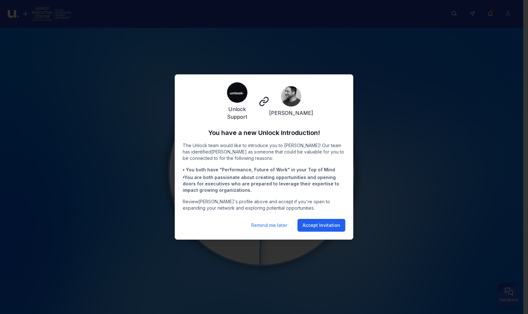
click at [325, 227] on button "Accept Invitation" at bounding box center [322, 225] width 48 height 13
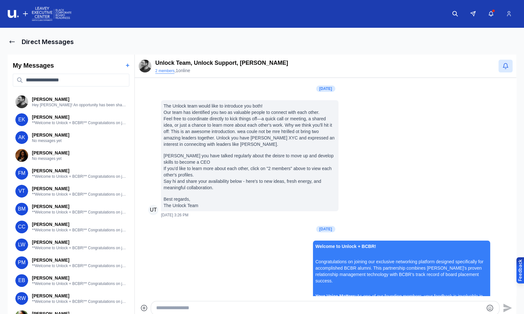
click at [165, 72] on button "2 members" at bounding box center [164, 70] width 19 height 5
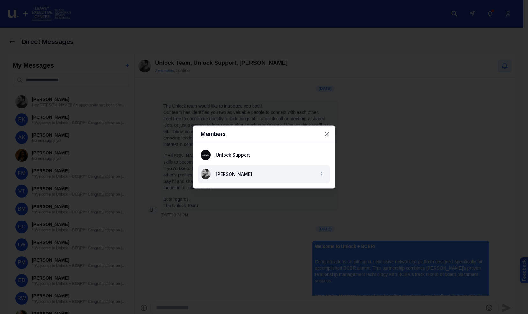
click at [229, 172] on span "[PERSON_NAME]" at bounding box center [234, 173] width 36 height 5
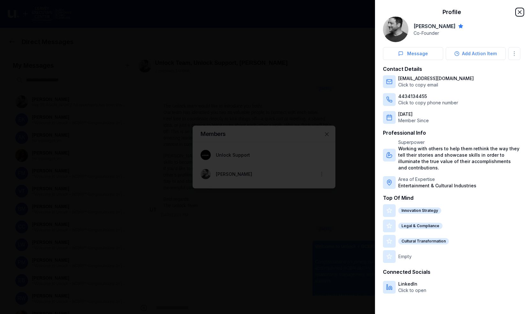
click at [521, 12] on icon "button" at bounding box center [520, 12] width 6 height 6
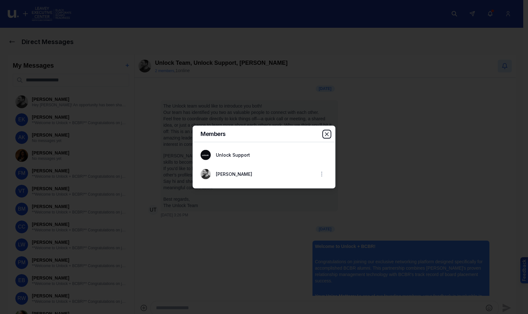
click at [325, 133] on icon "button" at bounding box center [327, 134] width 6 height 6
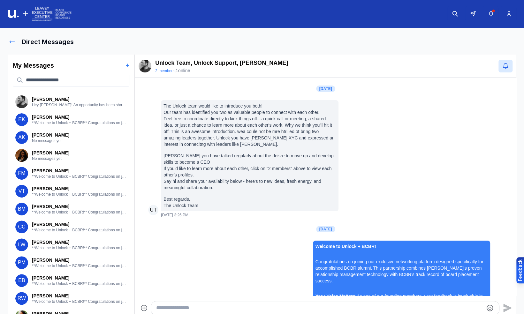
click at [11, 45] on icon at bounding box center [12, 42] width 6 height 6
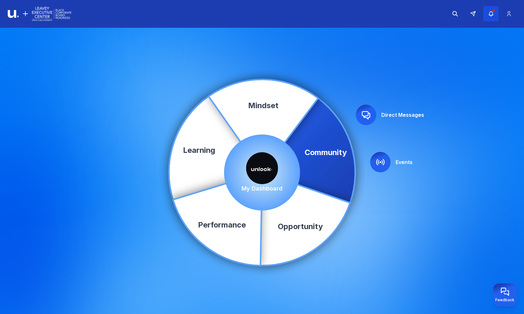
click at [493, 12] on icon "button" at bounding box center [490, 14] width 7 height 6
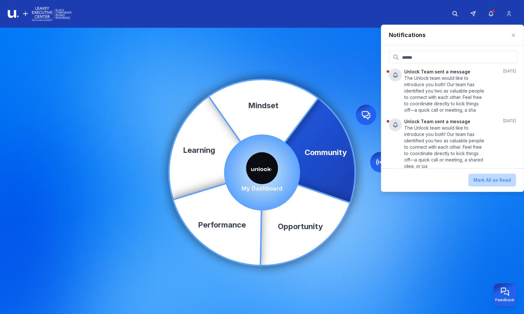
click at [503, 181] on button "Mark All as Read" at bounding box center [492, 180] width 48 height 13
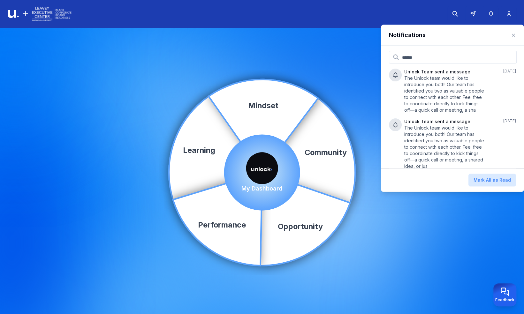
click at [513, 33] on icon "button" at bounding box center [513, 35] width 5 height 5
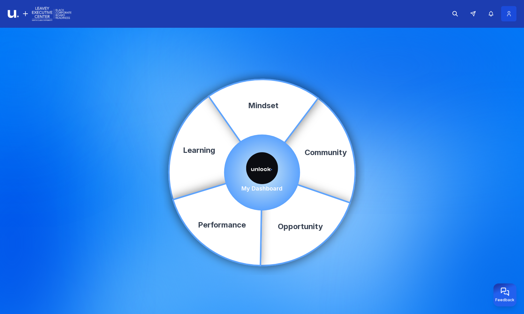
click at [511, 15] on icon at bounding box center [508, 14] width 7 height 6
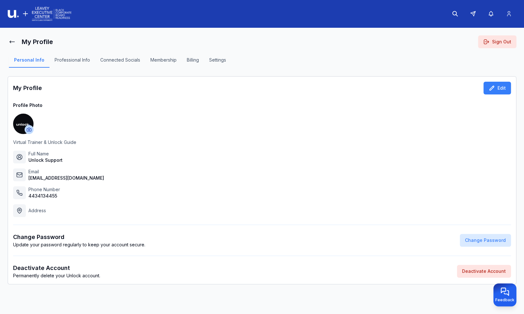
click at [503, 40] on button "Sign Out" at bounding box center [497, 41] width 38 height 13
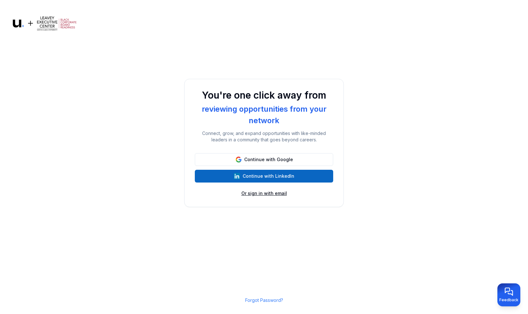
click at [272, 193] on button "Or sign in with email" at bounding box center [265, 193] width 46 height 6
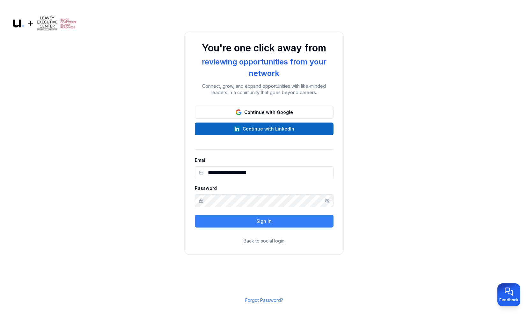
click at [279, 174] on input "**********" at bounding box center [264, 172] width 139 height 13
type input "**********"
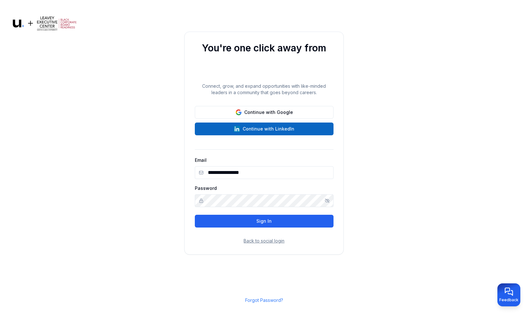
click at [247, 224] on button "Sign In" at bounding box center [264, 221] width 139 height 13
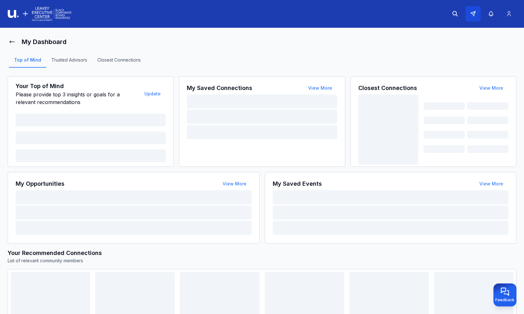
click at [477, 12] on button at bounding box center [472, 13] width 15 height 15
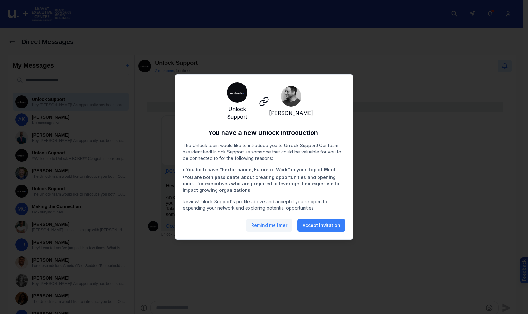
click at [271, 224] on button "Remind me later" at bounding box center [269, 225] width 46 height 13
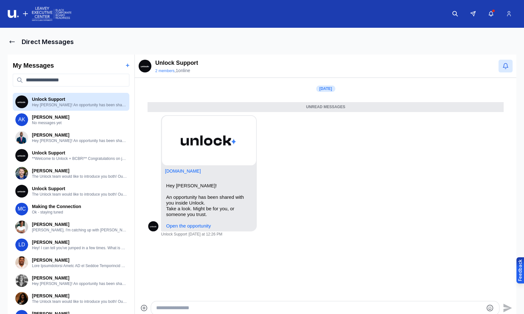
click at [126, 67] on button "+" at bounding box center [128, 65] width 4 height 9
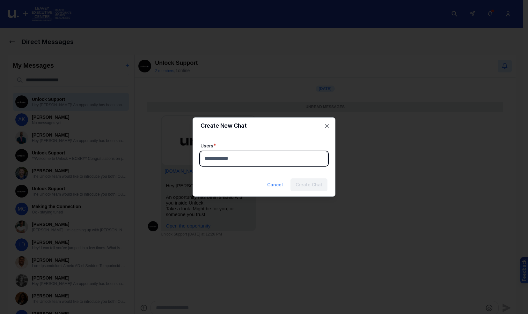
click at [244, 160] on body "Direct Messages My Messages + Unlock Support Hey Demetrios Chirgott! An opportu…" at bounding box center [262, 157] width 524 height 314
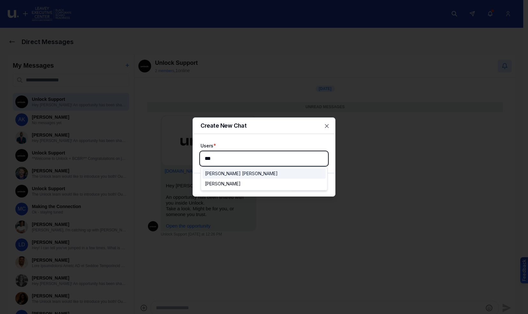
type input "****"
click at [239, 174] on div "[PERSON_NAME] [PERSON_NAME]" at bounding box center [241, 173] width 73 height 6
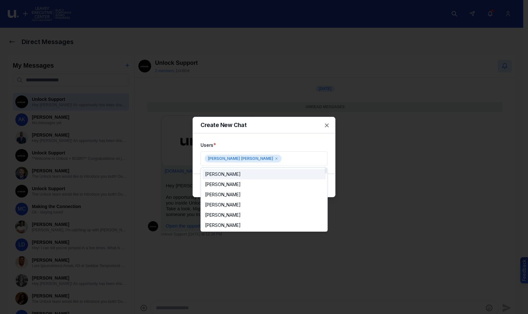
click at [273, 137] on div at bounding box center [264, 157] width 528 height 314
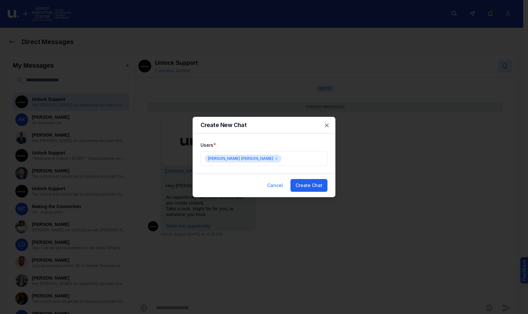
click at [309, 188] on button "Create Chat" at bounding box center [309, 185] width 37 height 13
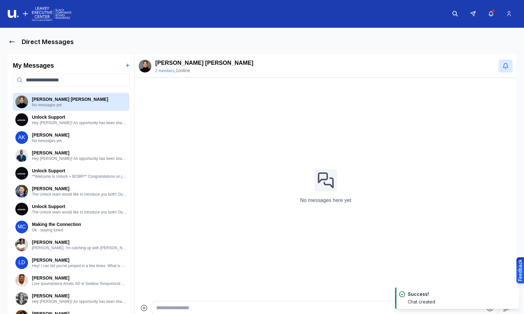
click at [193, 302] on div at bounding box center [325, 308] width 348 height 14
click at [193, 304] on textarea "Type your message" at bounding box center [319, 308] width 327 height 8
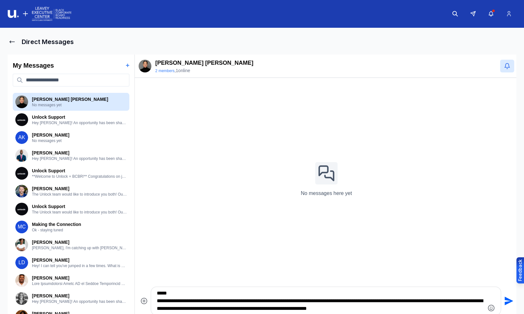
click at [294, 310] on textarea "**********" at bounding box center [320, 300] width 327 height 23
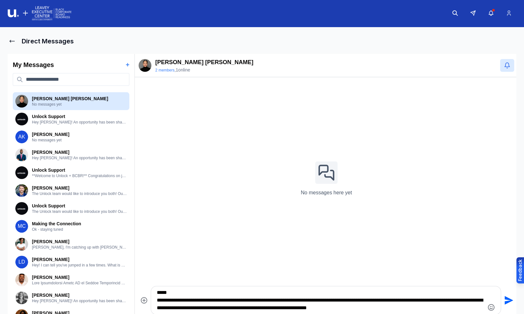
scroll to position [3, 0]
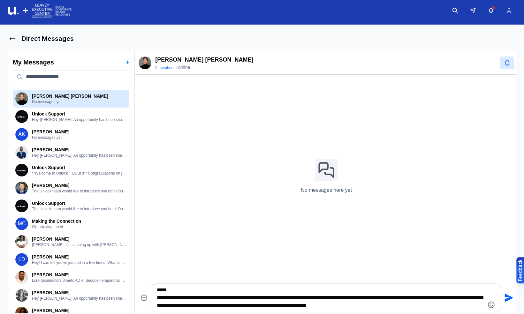
drag, startPoint x: 295, startPoint y: 309, endPoint x: 272, endPoint y: 309, distance: 23.6
click at [272, 309] on div "**********" at bounding box center [325, 298] width 349 height 28
click at [418, 308] on textarea "**********" at bounding box center [320, 297] width 327 height 23
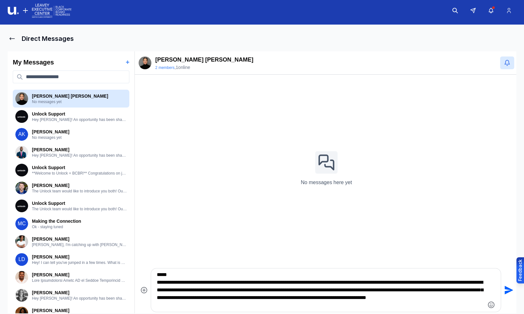
click at [400, 297] on textarea "**********" at bounding box center [320, 290] width 327 height 38
click at [390, 305] on textarea "**********" at bounding box center [320, 290] width 327 height 38
paste textarea "*"
click at [220, 304] on textarea "**********" at bounding box center [320, 290] width 327 height 38
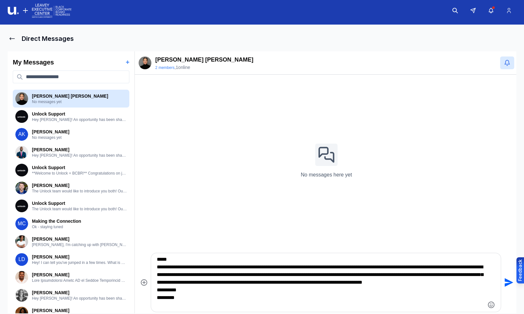
drag, startPoint x: 424, startPoint y: 267, endPoint x: 454, endPoint y: 267, distance: 30.3
click at [454, 267] on textarea "**********" at bounding box center [320, 283] width 327 height 54
type textarea "**********"
click at [506, 280] on icon "Send" at bounding box center [508, 282] width 9 height 9
